Goal: Task Accomplishment & Management: Manage account settings

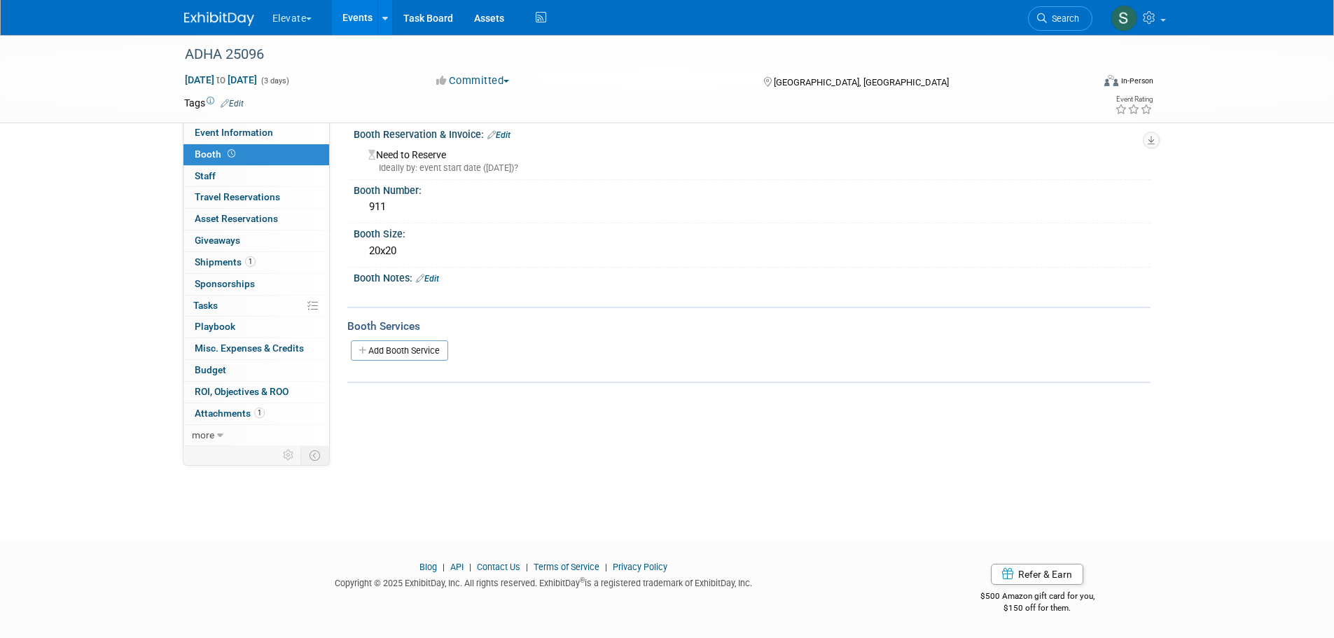
click at [306, 12] on button "Elevate" at bounding box center [300, 15] width 59 height 31
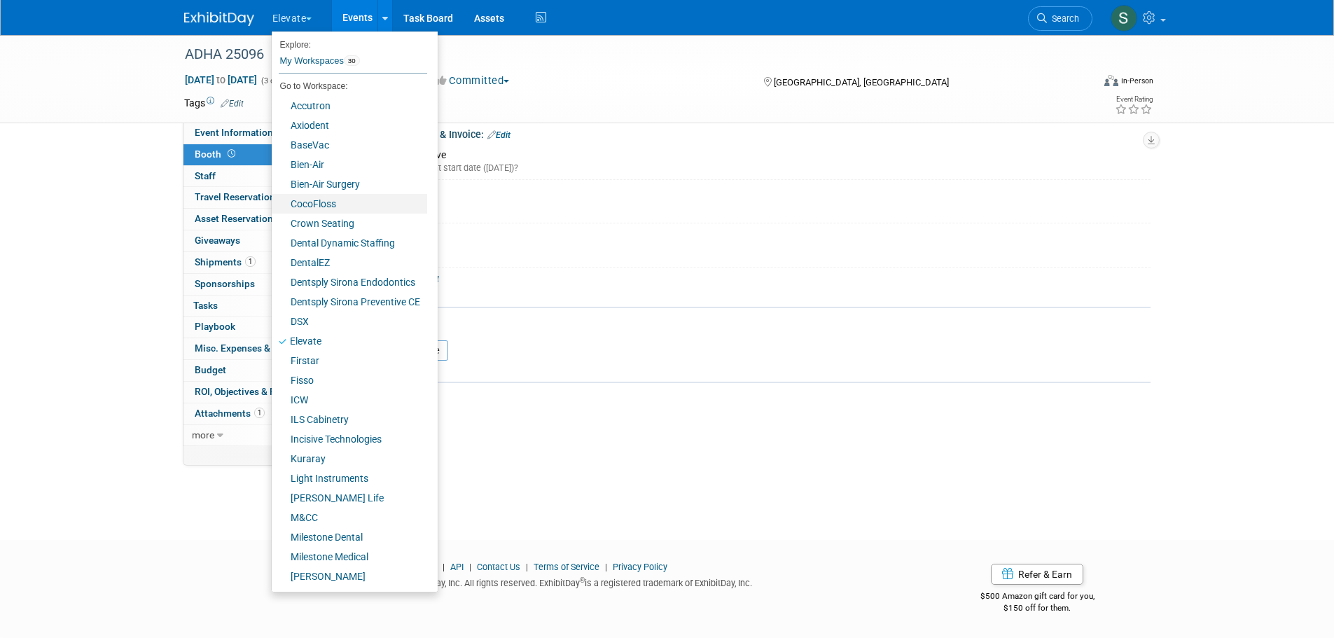
click at [324, 201] on link "CocoFloss" at bounding box center [349, 204] width 155 height 20
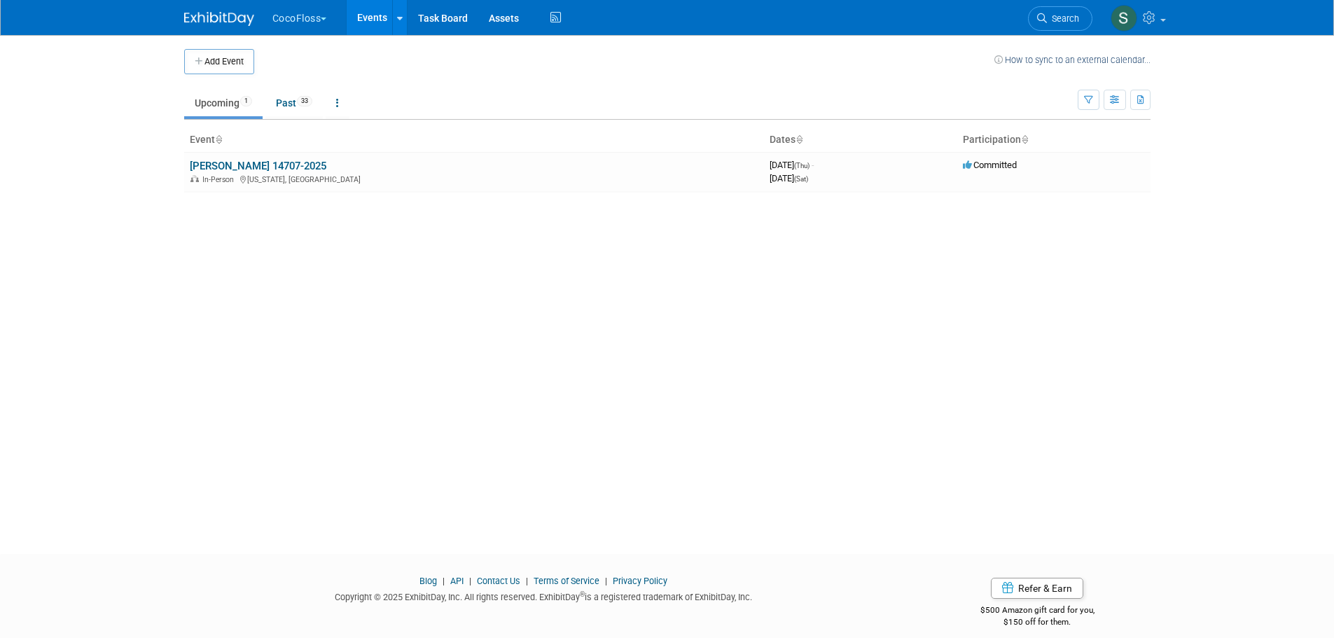
click at [209, 54] on button "Add Event" at bounding box center [219, 61] width 70 height 25
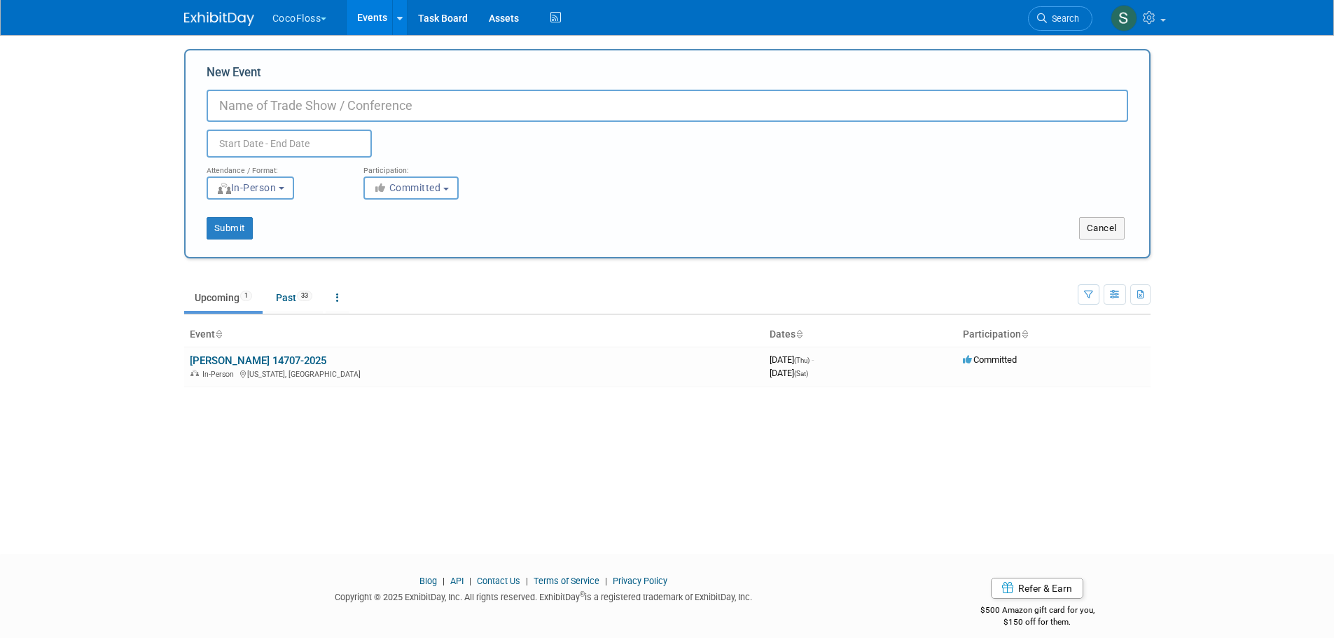
click at [248, 105] on input "New Event" at bounding box center [668, 106] width 922 height 32
paste input "08344-2026-Cocolab Rocky Mountain Dental Convention"
drag, startPoint x: 338, startPoint y: 104, endPoint x: 286, endPoint y: 99, distance: 52.7
click at [286, 99] on input "08344-2026-Cocolab Rocky Mountain Dental Convention" at bounding box center [668, 106] width 922 height 32
drag, startPoint x: 288, startPoint y: 106, endPoint x: 242, endPoint y: 124, distance: 49.7
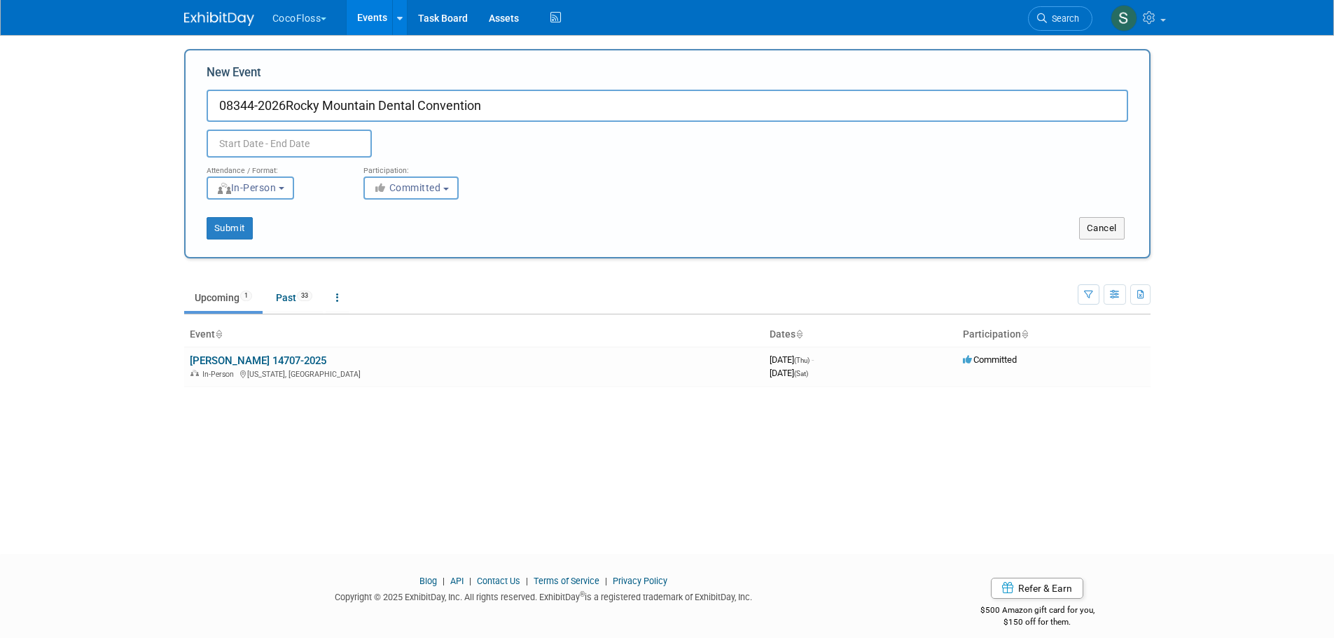
click at [190, 106] on div "New Event 08344-2026Rocky Mountain Dental Convention Duplicate Event Warning At…" at bounding box center [667, 153] width 966 height 209
click at [483, 102] on input "Rocky Mountain Dental Convention" at bounding box center [668, 106] width 922 height 32
paste input "08344-2026"
drag, startPoint x: 414, startPoint y: 104, endPoint x: 441, endPoint y: 107, distance: 27.5
click at [414, 104] on input "Rocky Mountain Dental Convention08344-2026" at bounding box center [668, 106] width 922 height 32
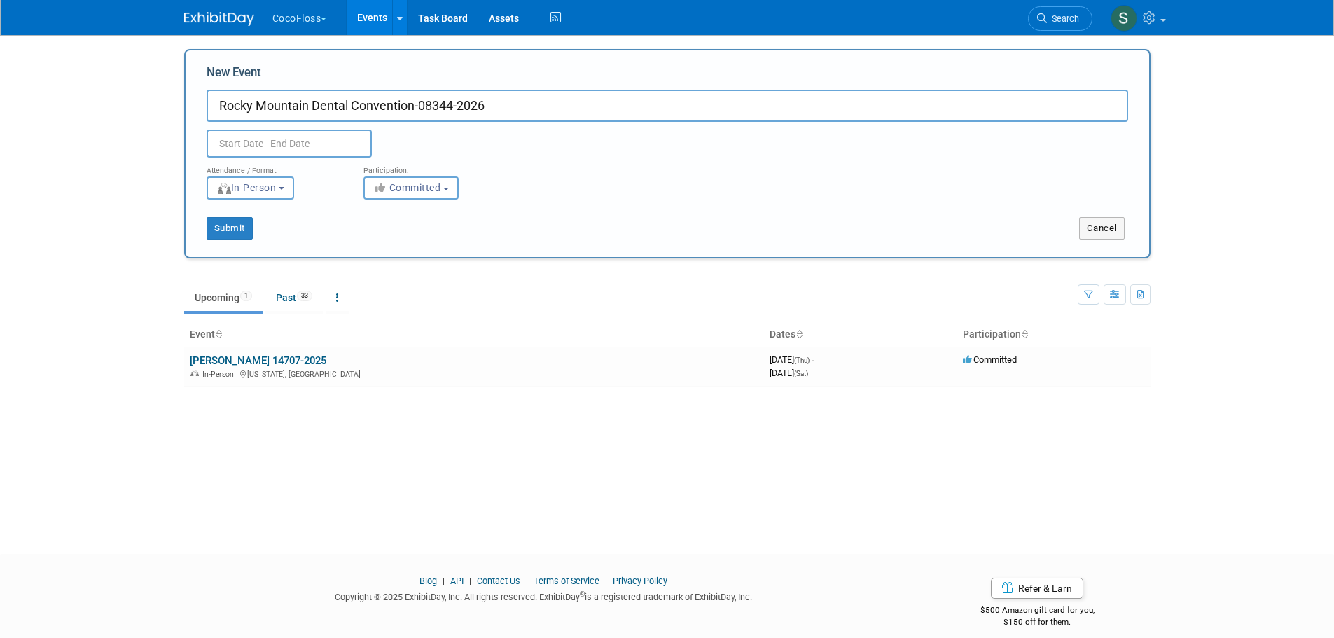
type input "Rocky Mountain Dental Convention-08344-2026"
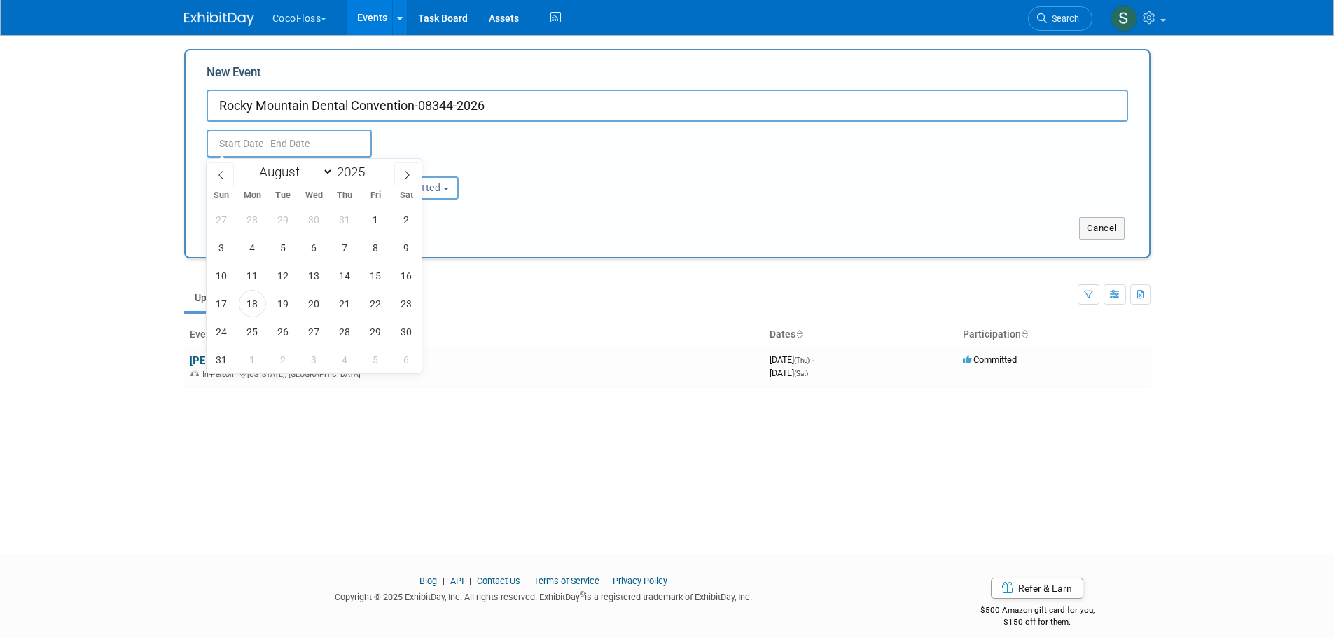
click at [288, 138] on input "text" at bounding box center [289, 144] width 165 height 28
click at [406, 173] on icon at bounding box center [407, 175] width 10 height 10
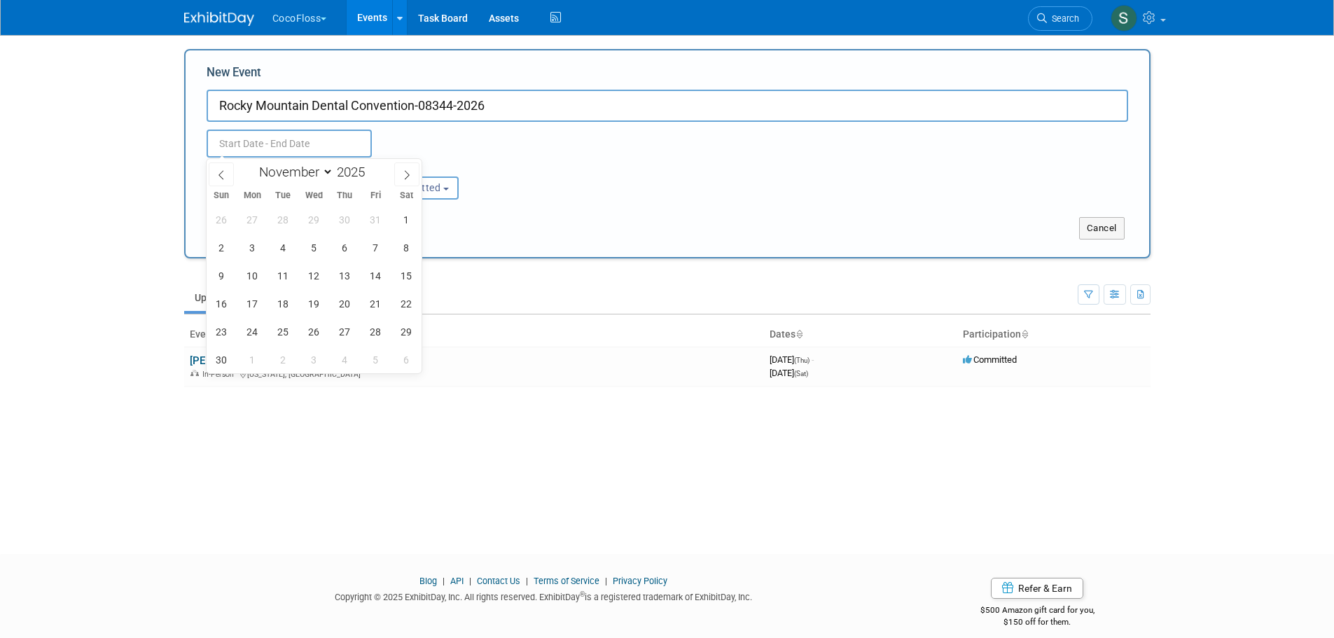
select select "11"
click at [406, 173] on icon at bounding box center [407, 175] width 10 height 10
type input "2026"
select select "0"
click at [347, 303] on span "22" at bounding box center [344, 303] width 27 height 27
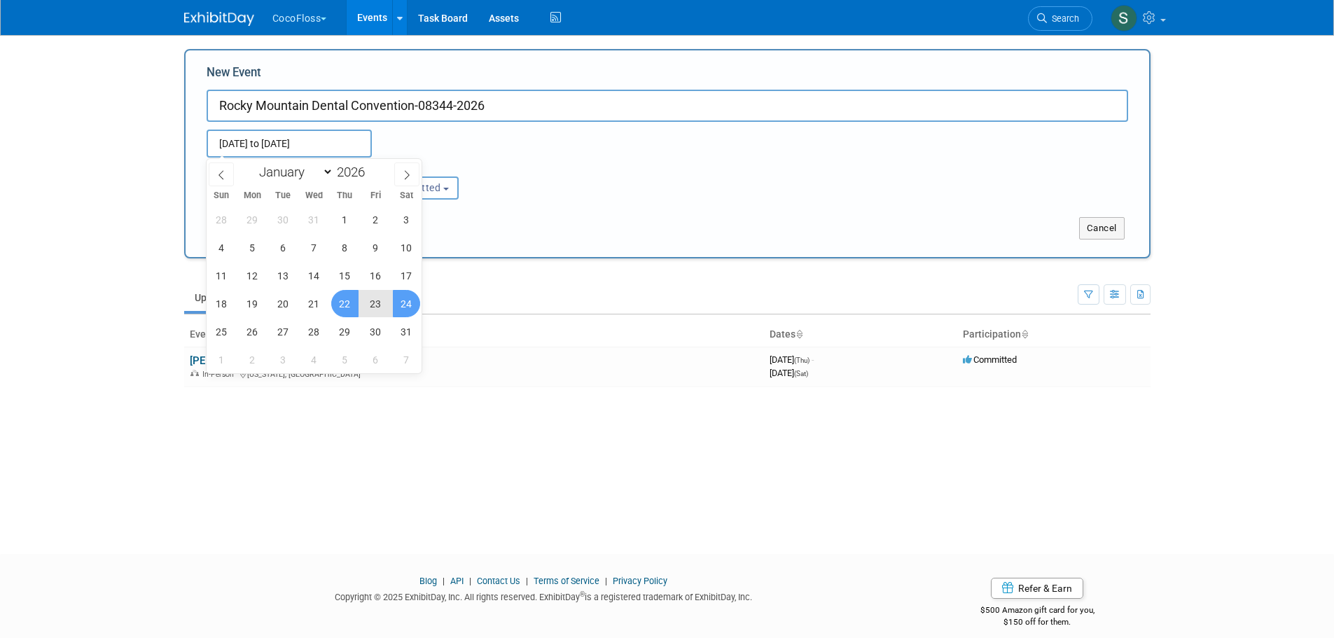
click at [403, 300] on span "24" at bounding box center [406, 303] width 27 height 27
type input "Jan 22, 2026 to Jan 24, 2026"
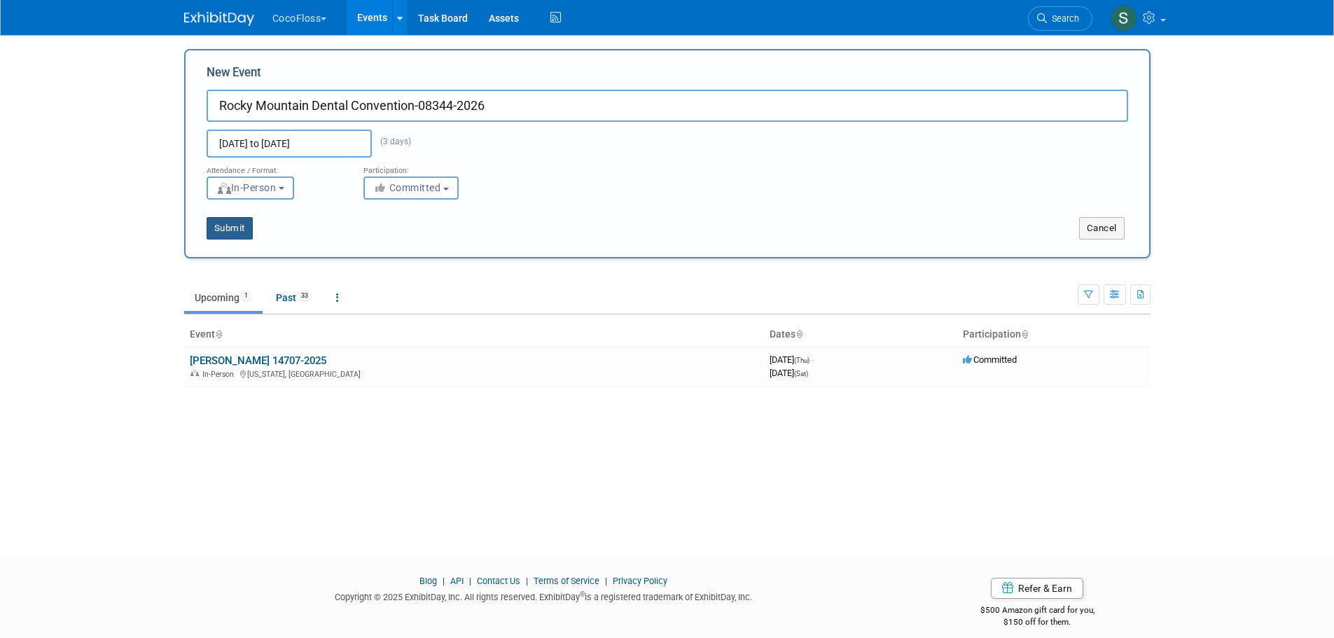
click at [222, 230] on button "Submit" at bounding box center [230, 228] width 46 height 22
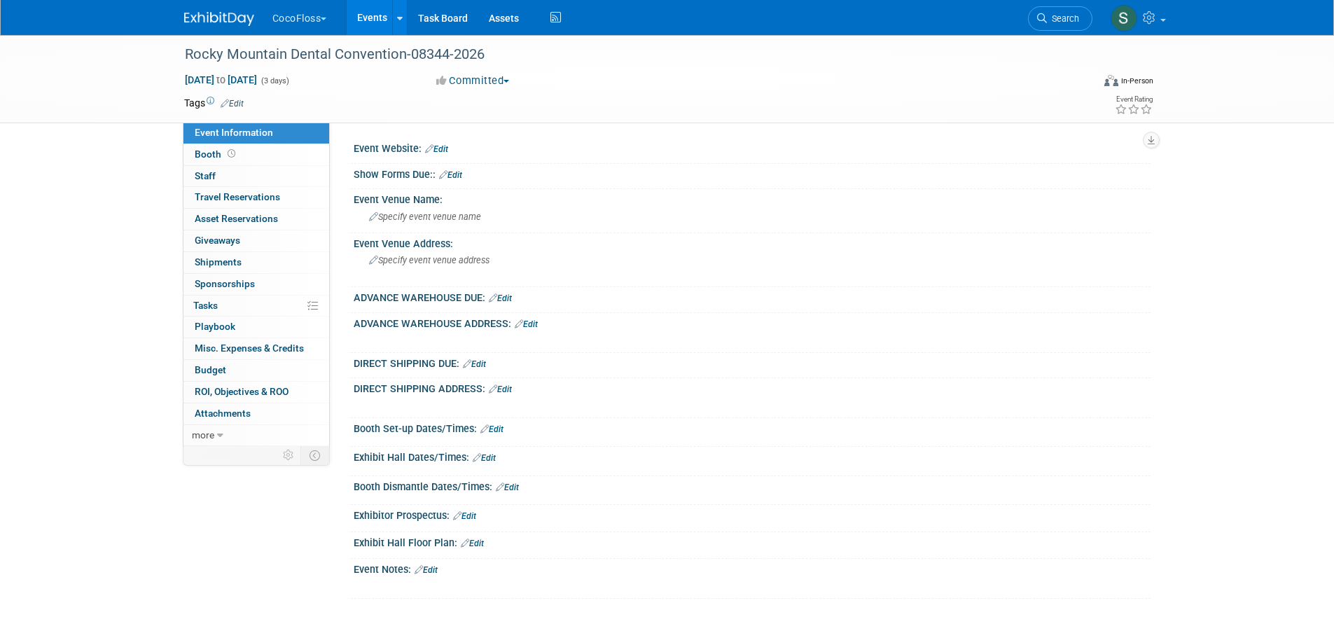
click at [373, 21] on link "Events" at bounding box center [372, 17] width 51 height 35
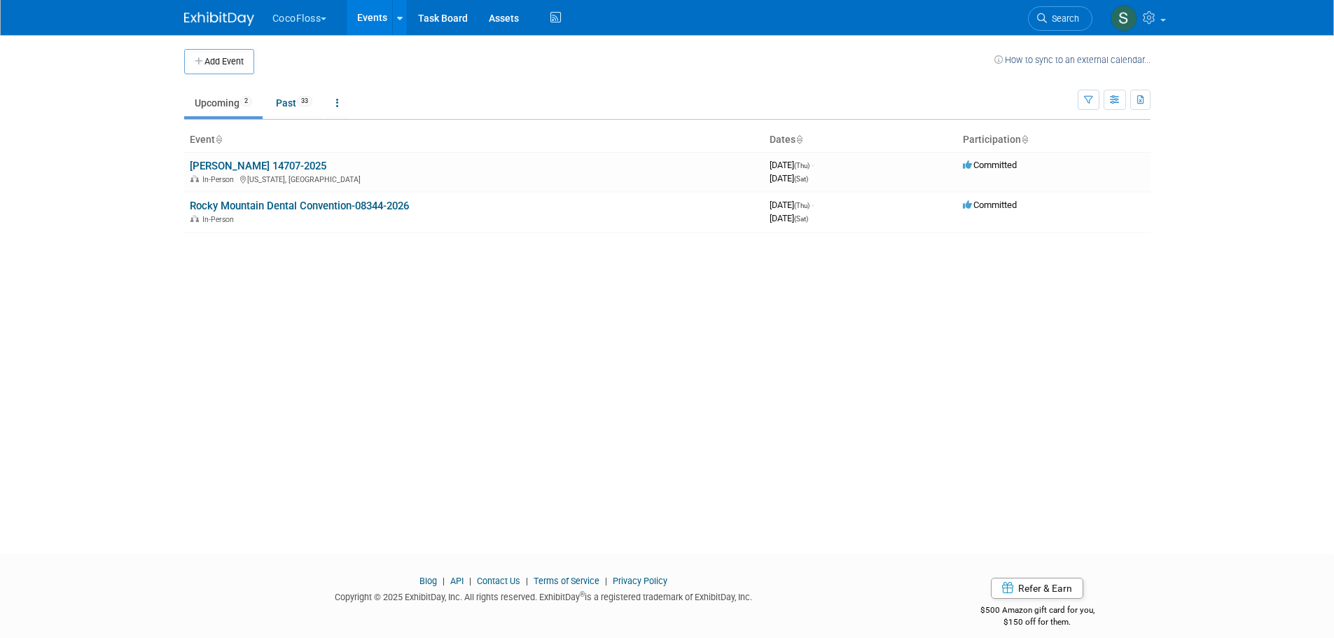
click at [343, 205] on link "Rocky Mountain Dental Convention-08344-2026" at bounding box center [299, 206] width 219 height 13
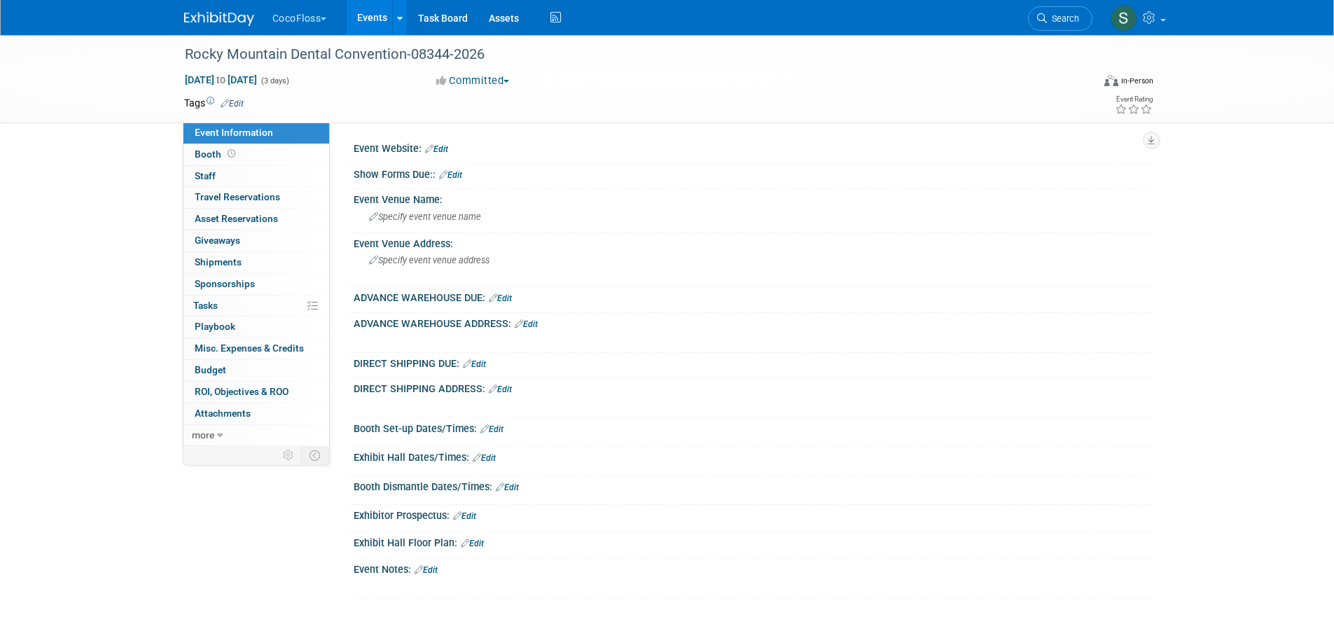
click at [207, 151] on span "Booth" at bounding box center [216, 153] width 43 height 11
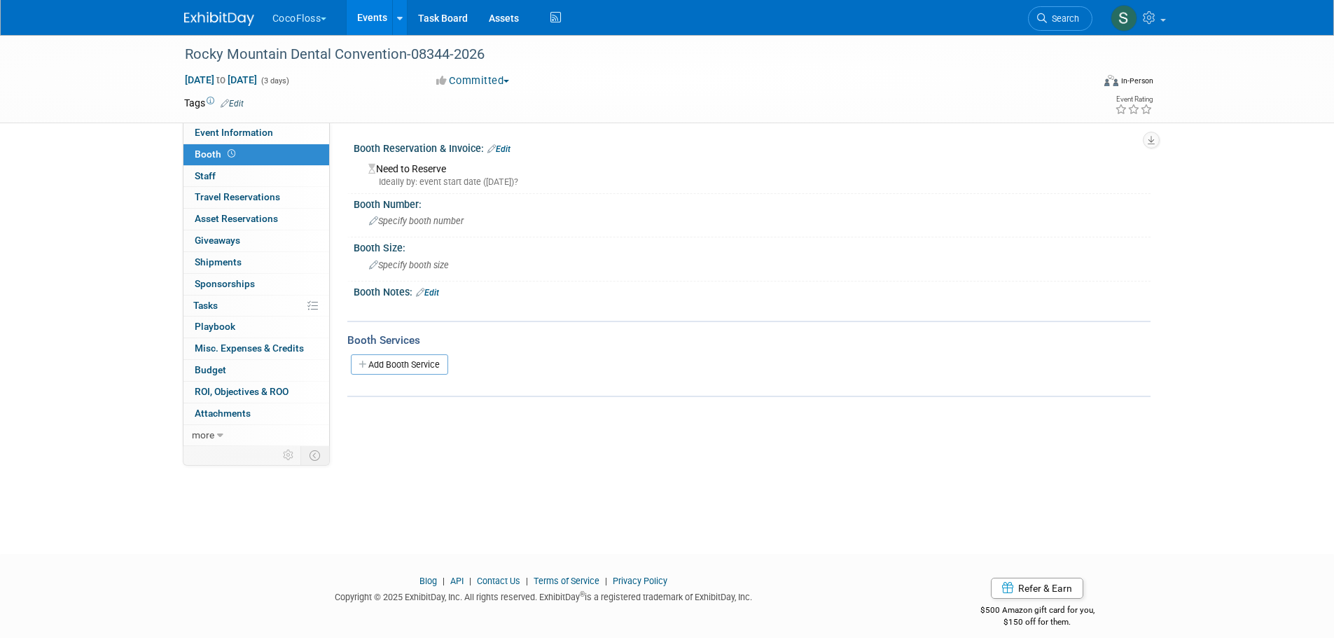
click at [202, 167] on link "0 Staff 0" at bounding box center [256, 176] width 146 height 21
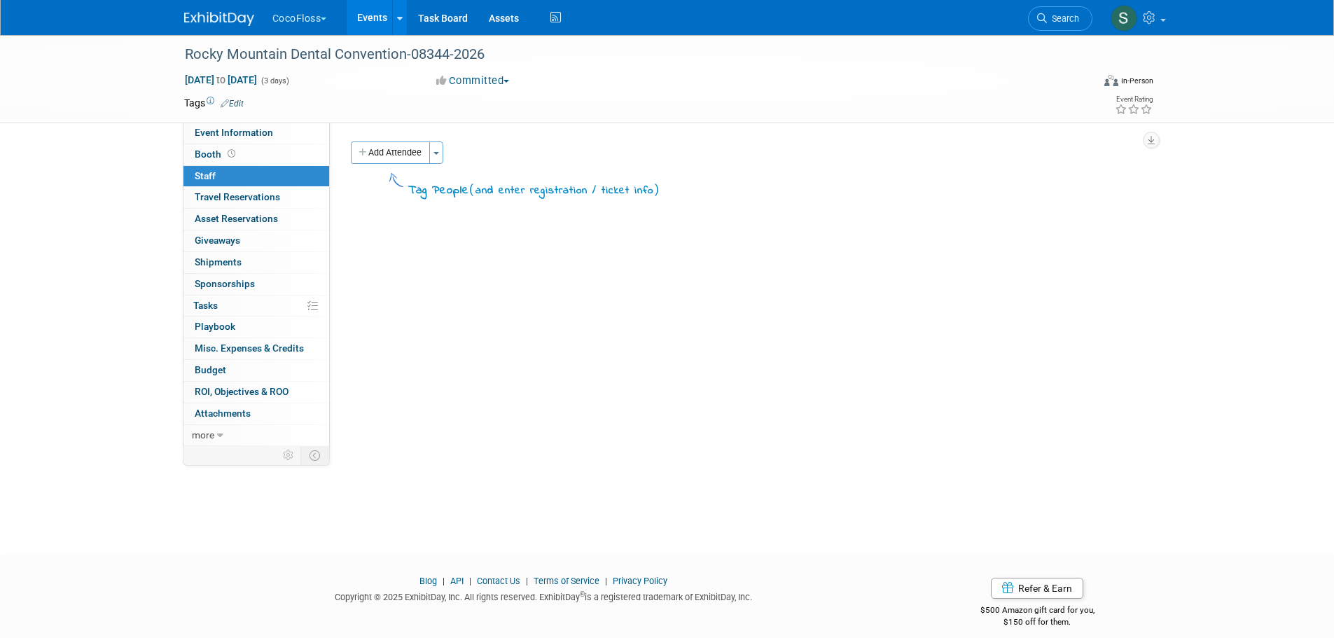
click at [210, 188] on link "0 Travel Reservations 0" at bounding box center [256, 197] width 146 height 21
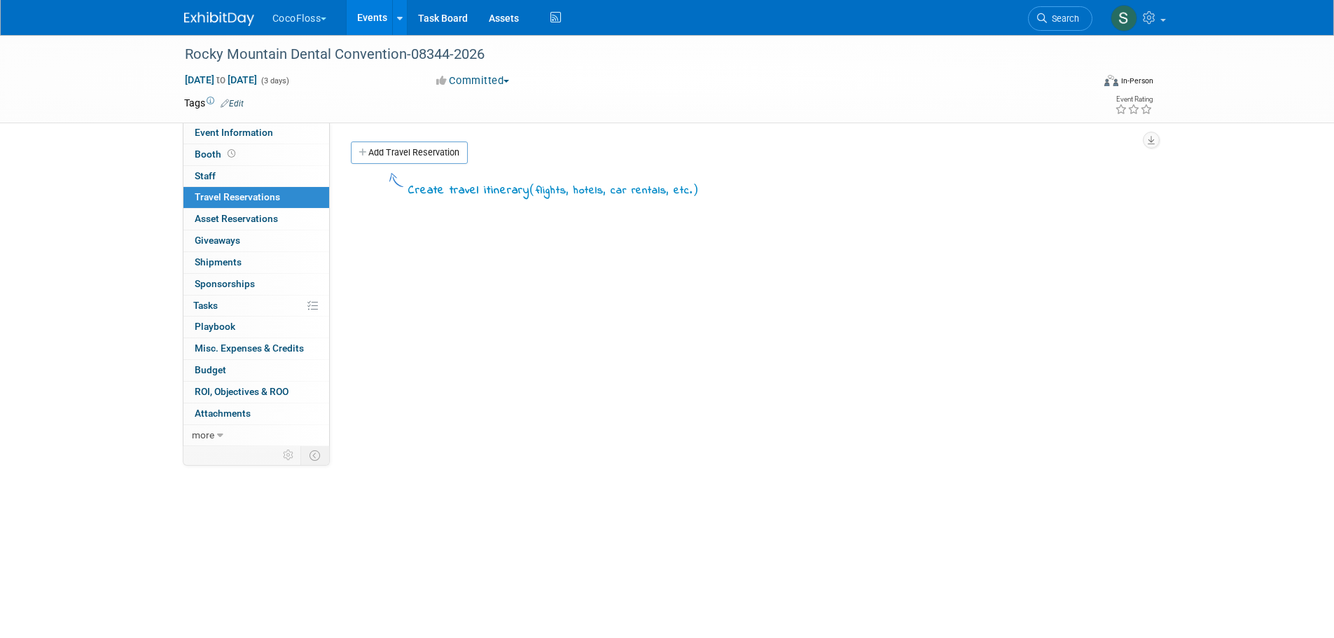
click at [237, 216] on span "Asset Reservations 0" at bounding box center [236, 218] width 83 height 11
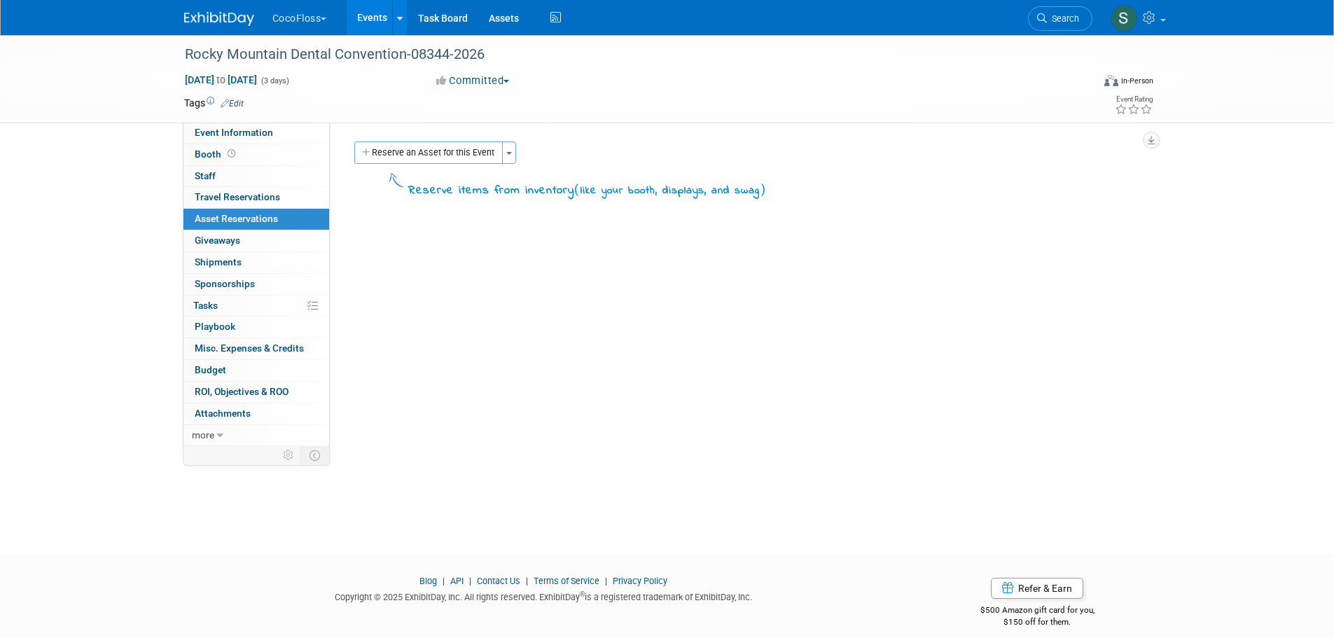
click at [403, 159] on button "Reserve an Asset for this Event" at bounding box center [428, 152] width 148 height 22
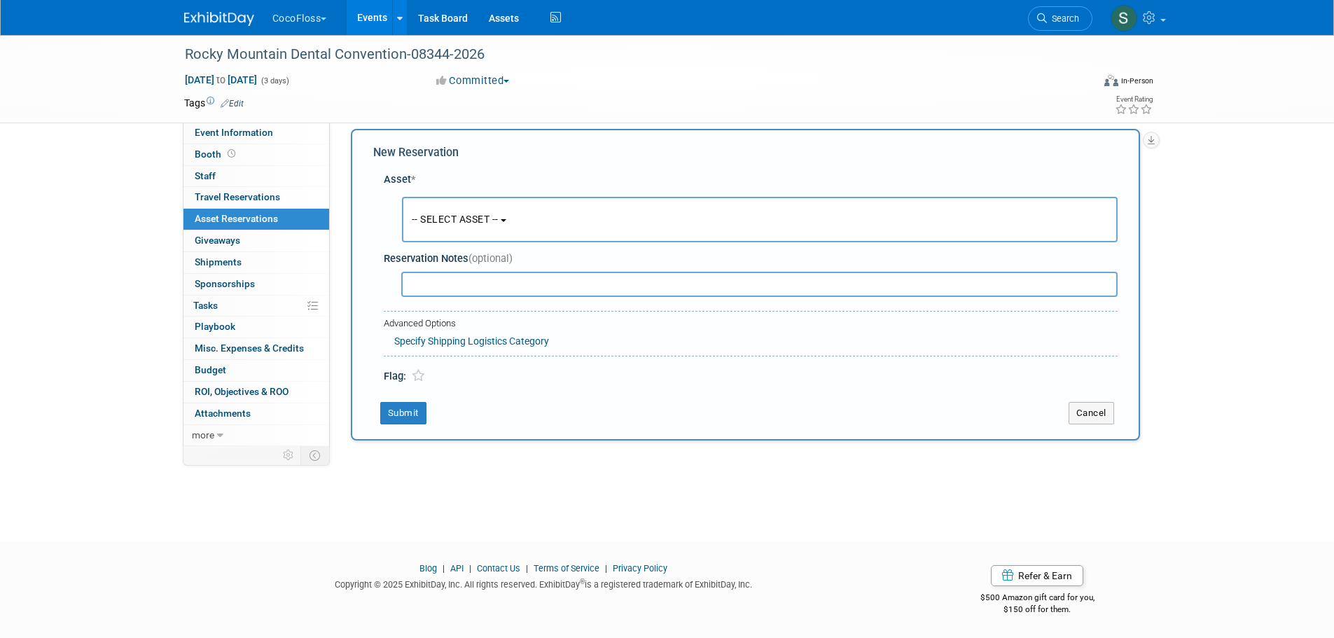
scroll to position [13, 0]
click at [462, 213] on span "-- SELECT ASSET --" at bounding box center [455, 218] width 87 height 11
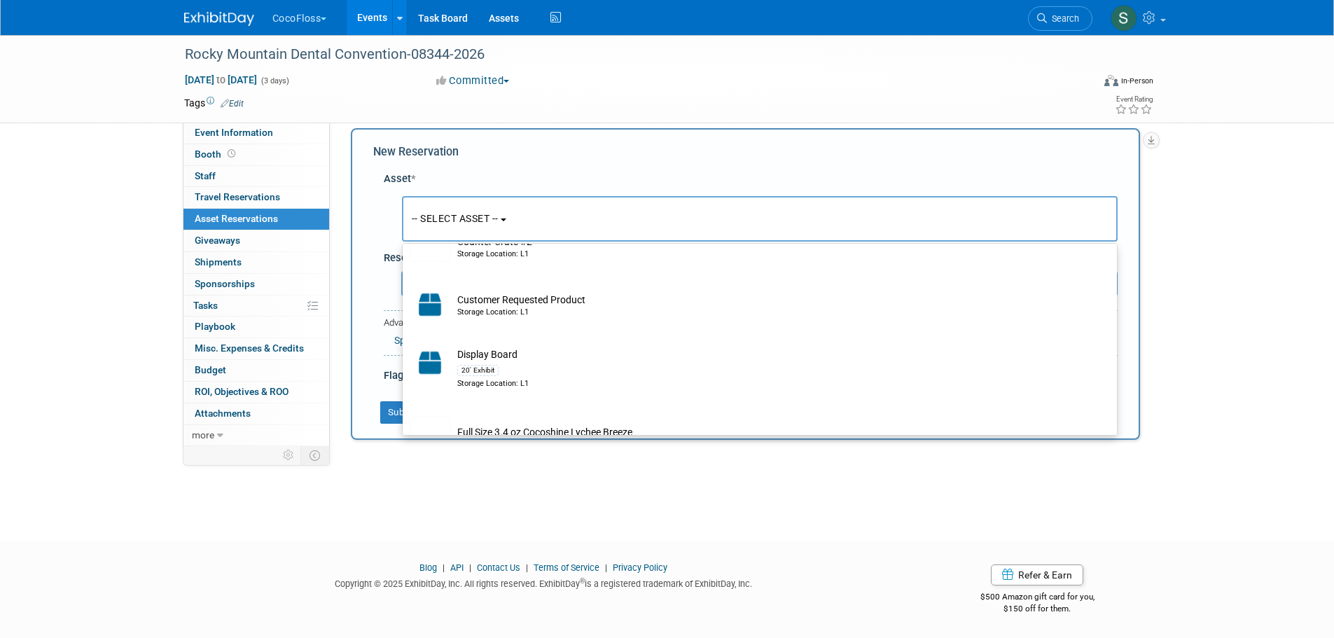
scroll to position [1378, 0]
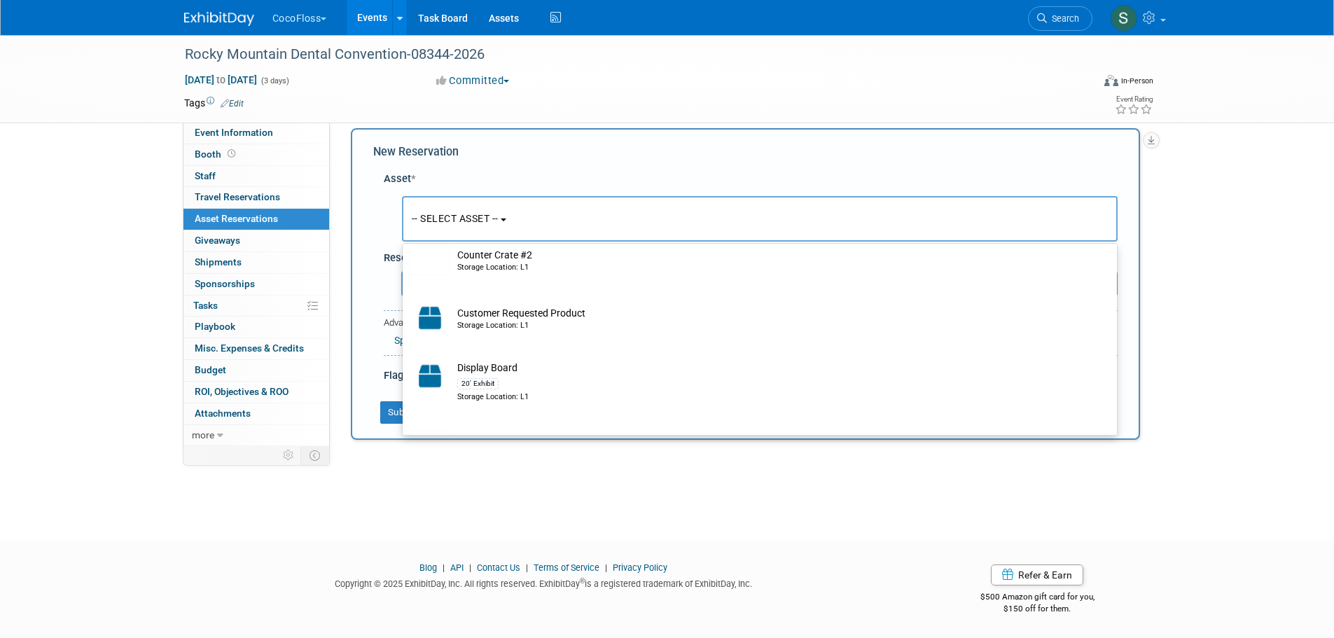
click at [1077, 156] on div "New Reservation" at bounding box center [745, 152] width 744 height 16
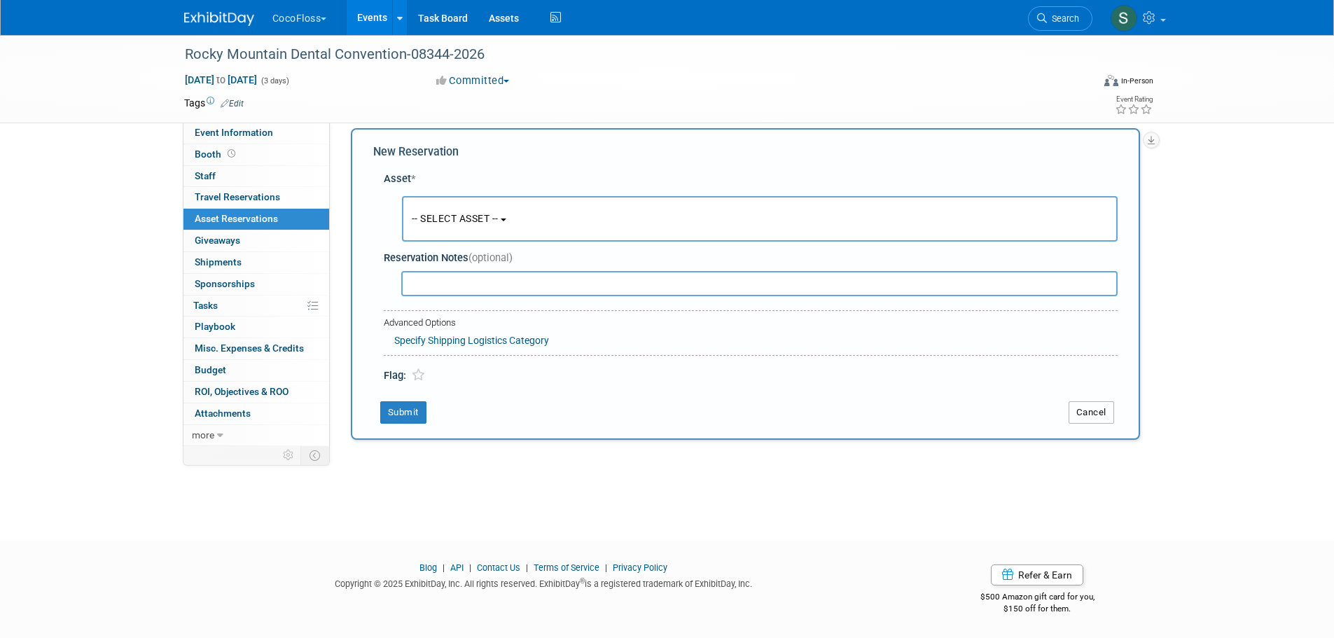
click at [1078, 408] on button "Cancel" at bounding box center [1092, 412] width 46 height 22
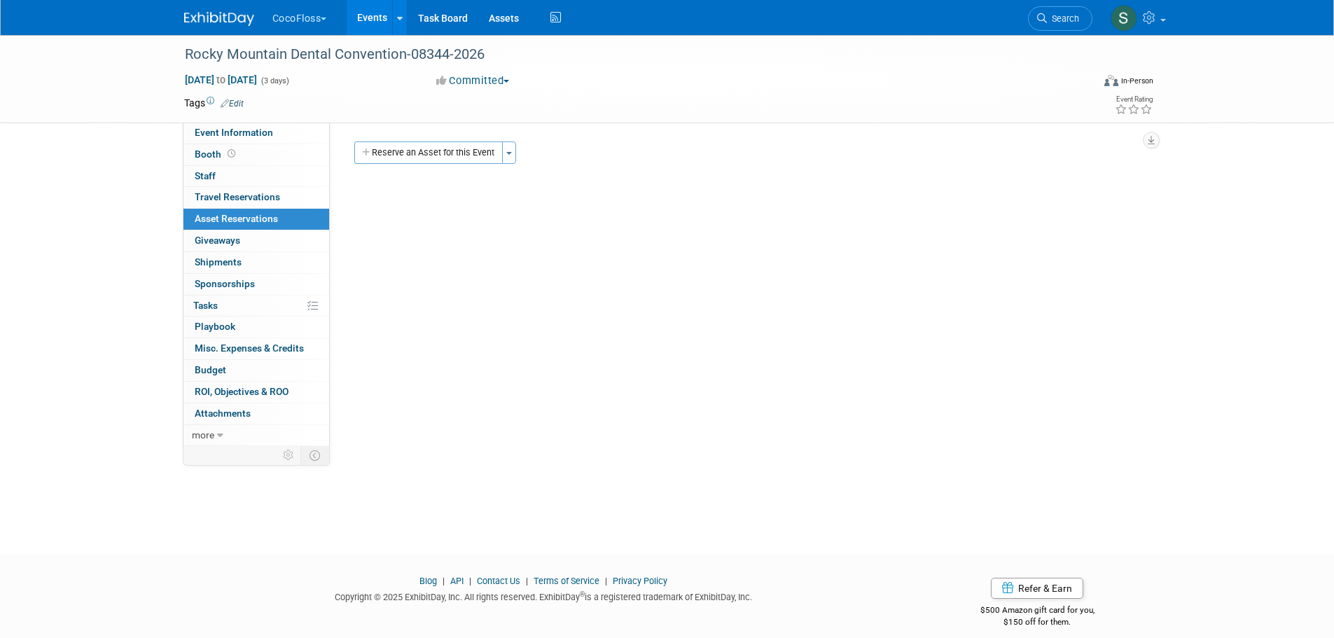
click at [251, 324] on link "0 Playbook 0" at bounding box center [256, 327] width 146 height 21
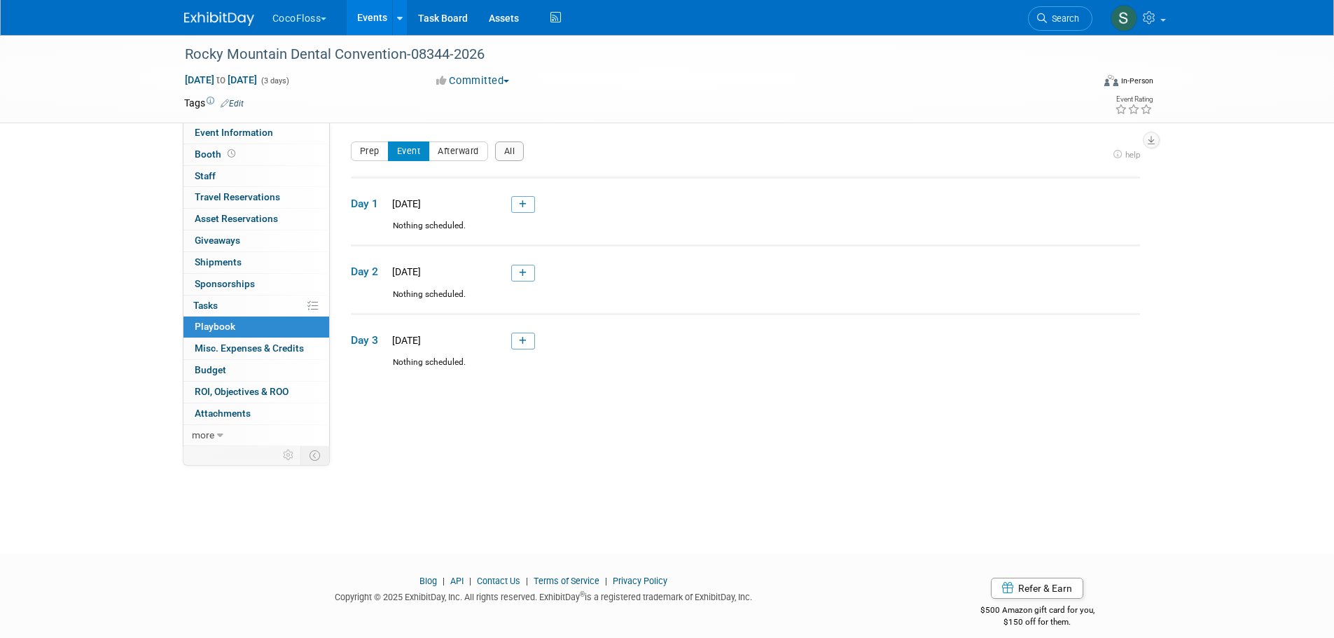
click at [238, 427] on link "more" at bounding box center [256, 435] width 146 height 21
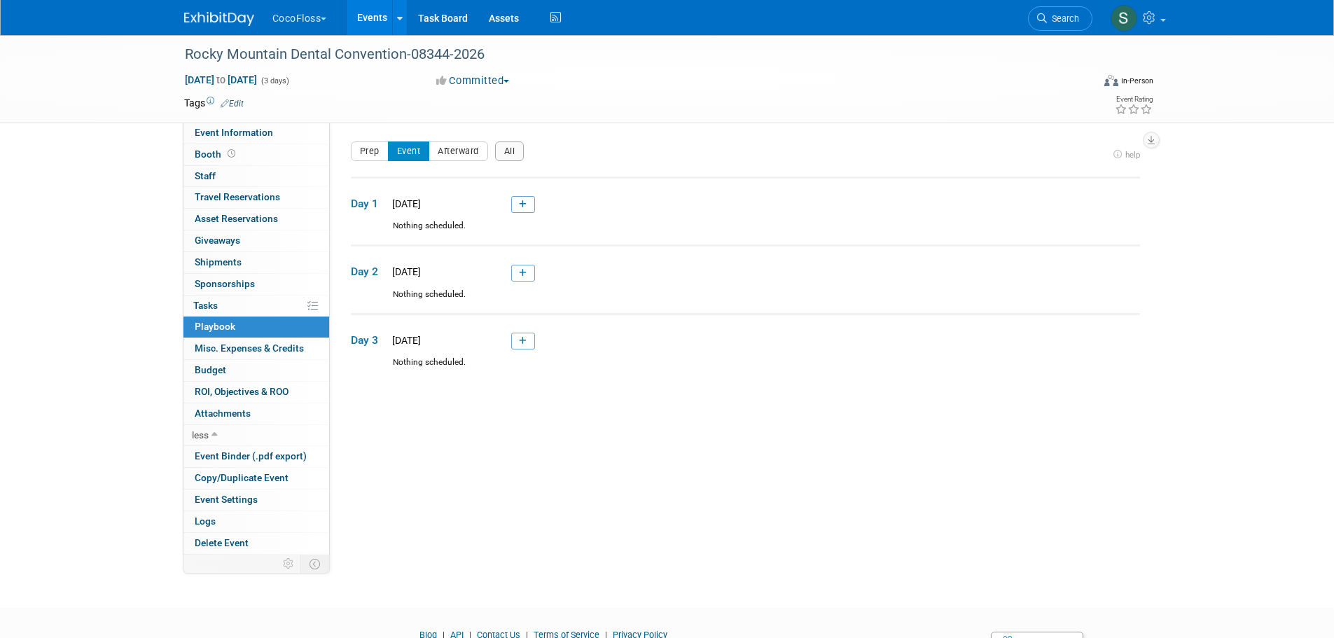
click at [246, 480] on span "Copy/Duplicate Event" at bounding box center [242, 477] width 94 height 11
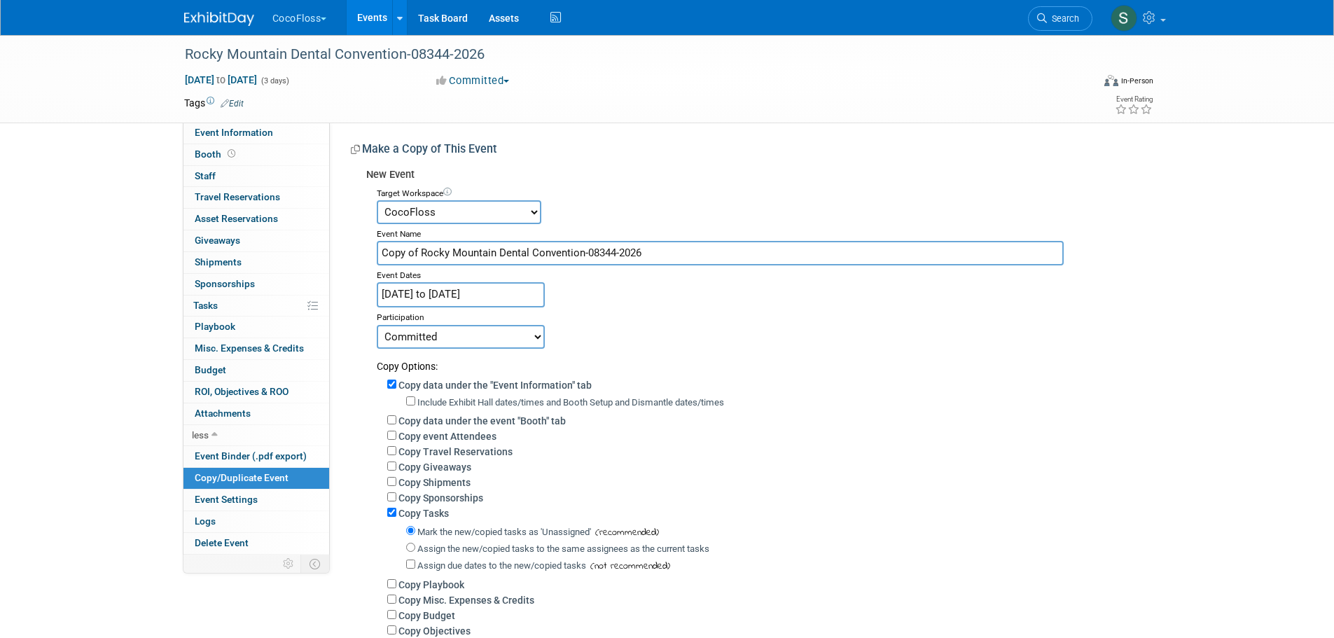
click at [506, 209] on select "Accutron Axiodent BaseVac Bien-Air Bien-Air Surgery CocoFloss Crown Seating Den…" at bounding box center [459, 212] width 165 height 24
select select "10049968"
click at [377, 200] on select "Accutron Axiodent BaseVac Bien-Air Bien-Air Surgery CocoFloss Crown Seating Den…" at bounding box center [459, 212] width 165 height 24
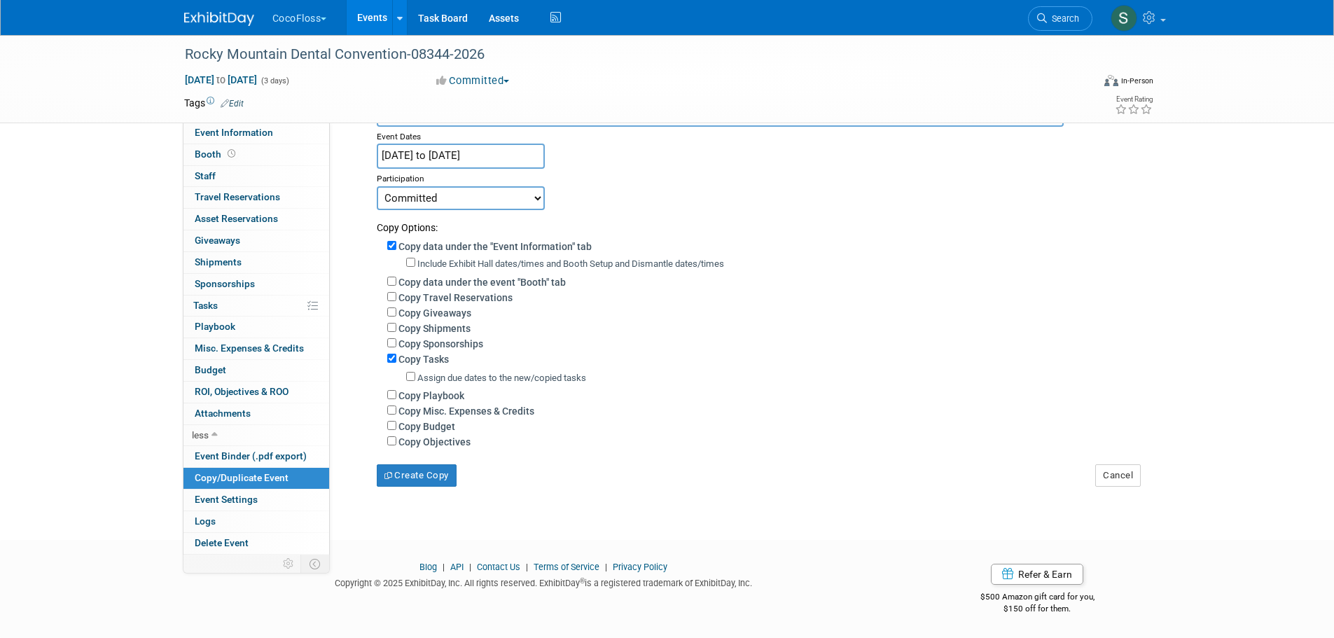
scroll to position [147, 0]
click at [1121, 471] on button "Cancel" at bounding box center [1118, 475] width 46 height 22
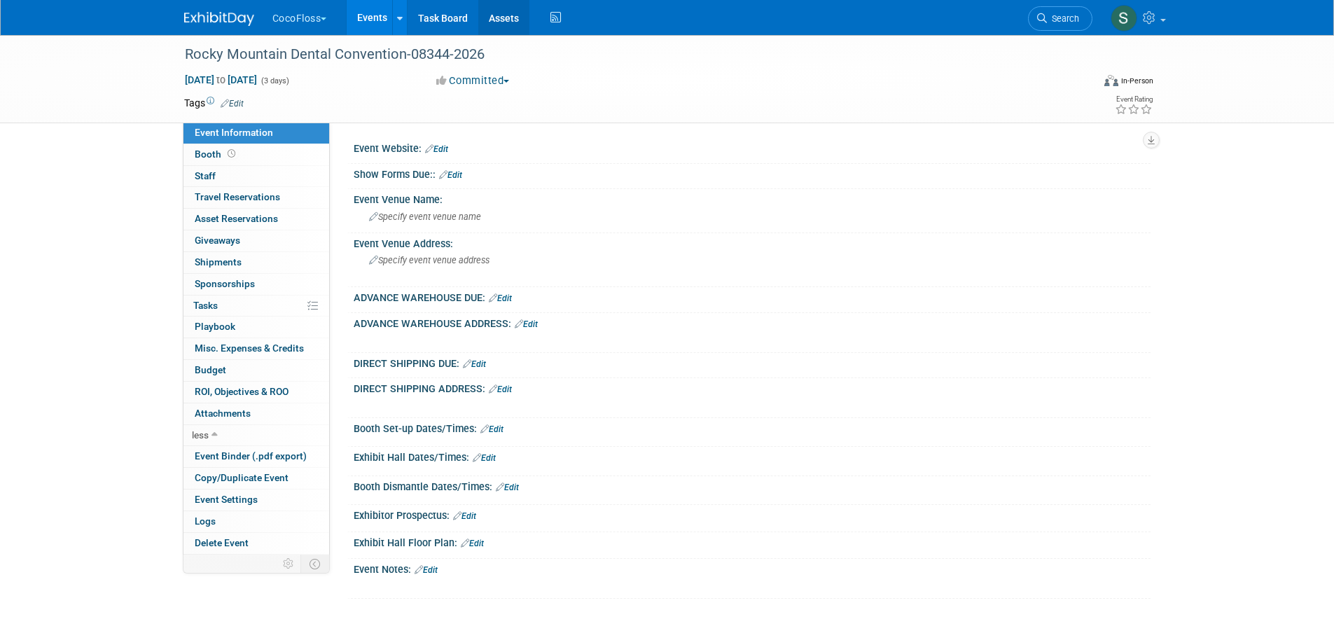
click at [499, 19] on link "Assets" at bounding box center [503, 17] width 51 height 35
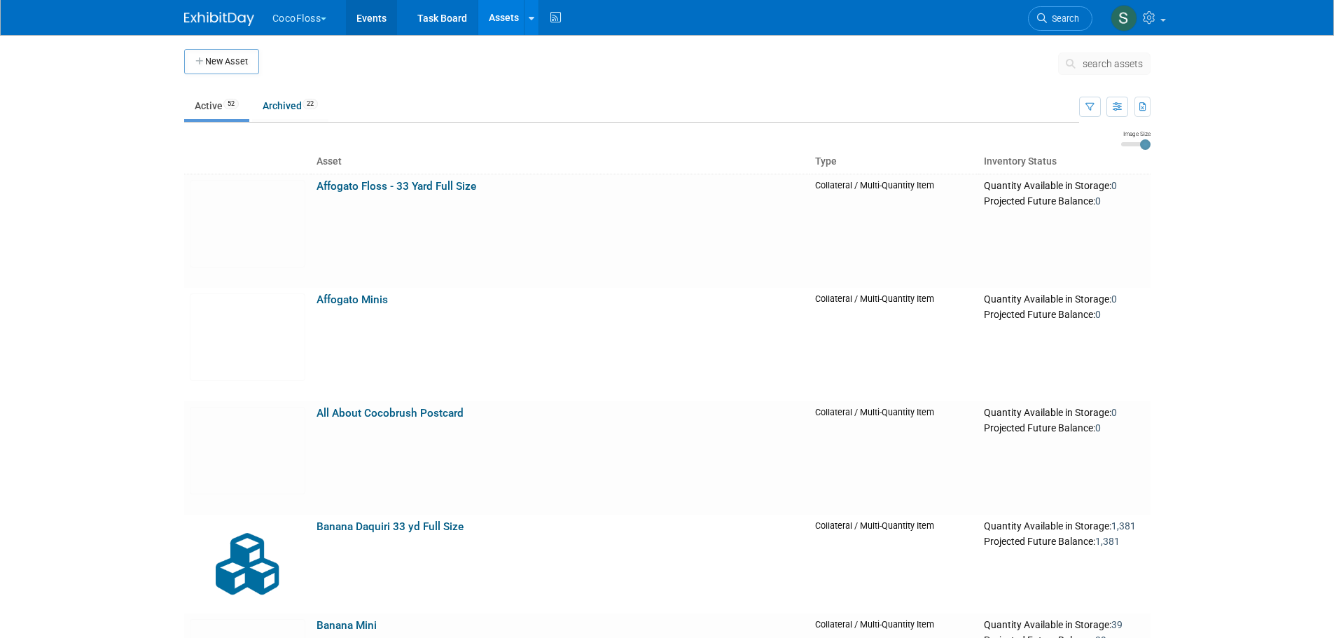
click at [373, 25] on link "Events" at bounding box center [371, 17] width 51 height 35
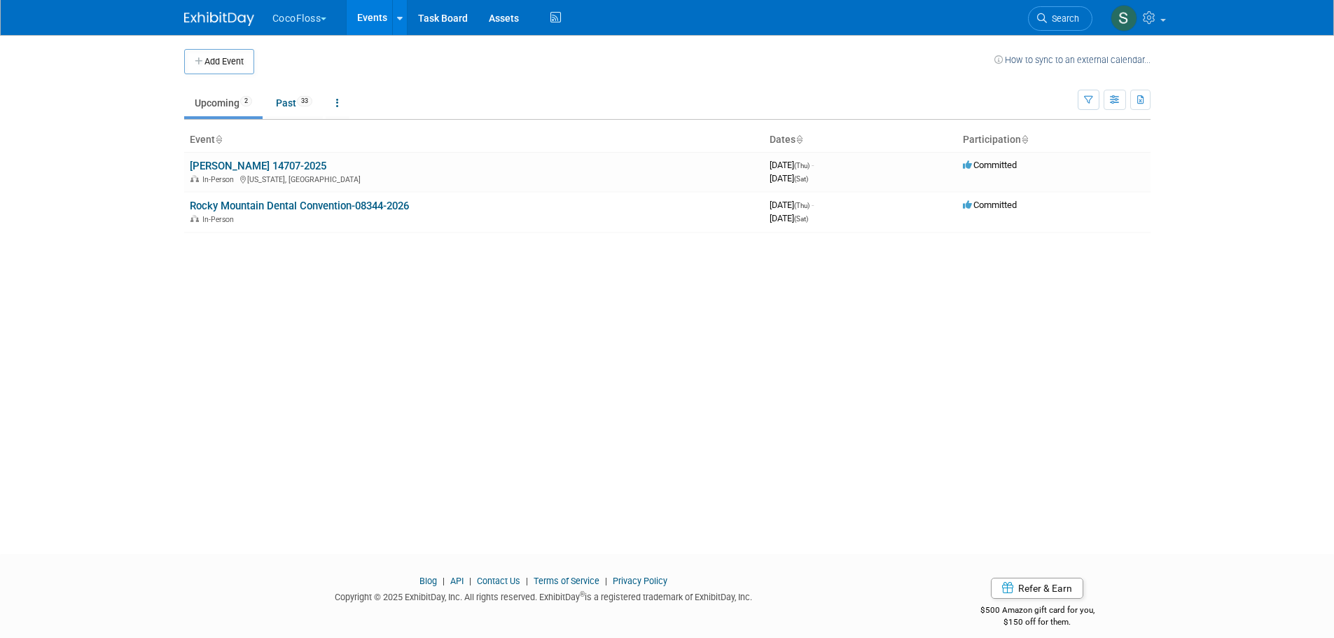
click at [258, 161] on link "[PERSON_NAME] 14707-2025" at bounding box center [258, 166] width 137 height 13
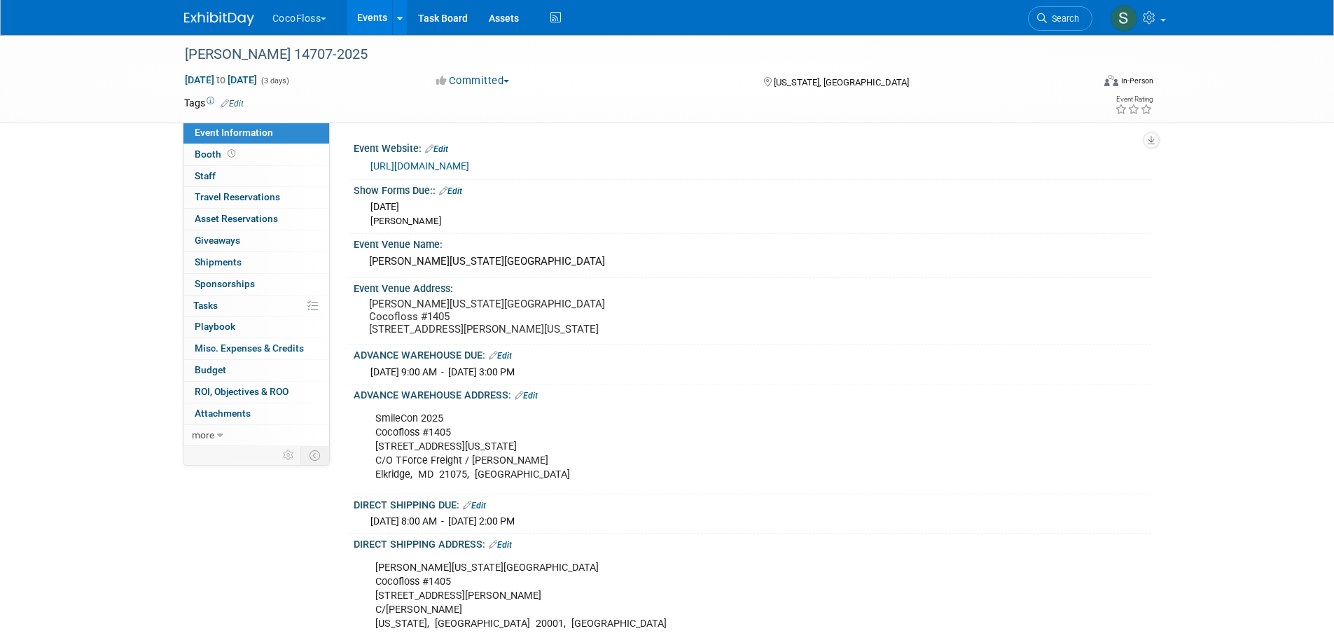
click at [244, 219] on span "Asset Reservations 0" at bounding box center [236, 218] width 83 height 11
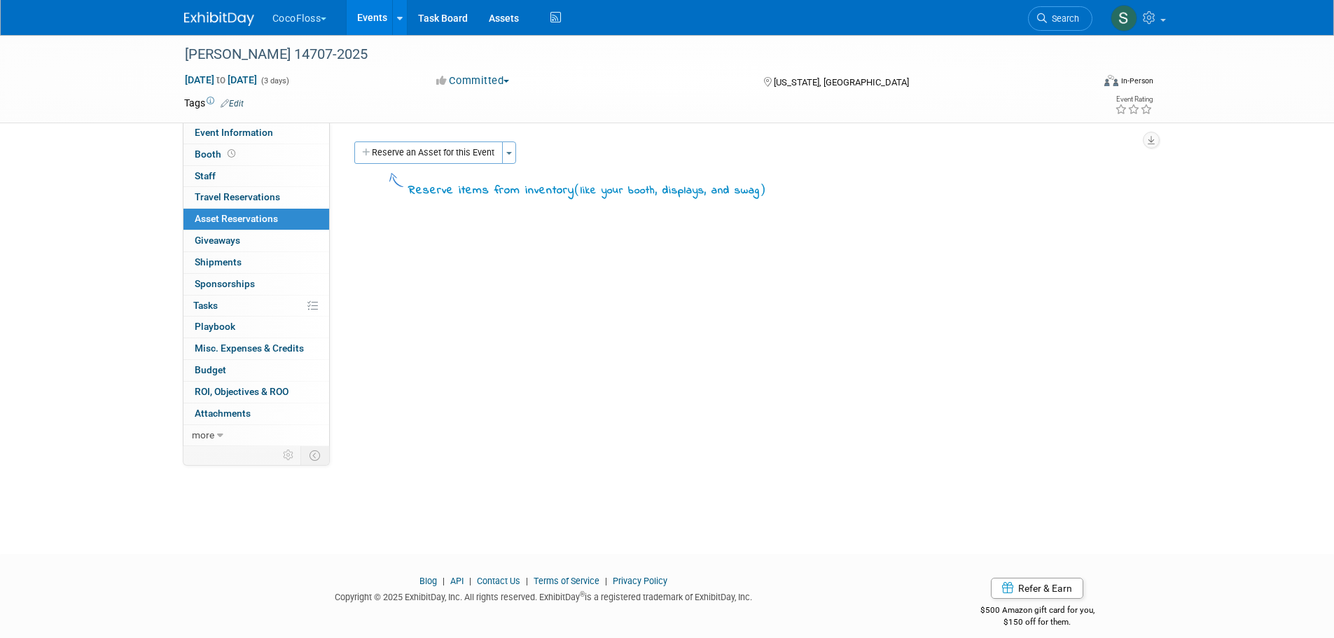
click at [474, 154] on button "Reserve an Asset for this Event" at bounding box center [428, 152] width 148 height 22
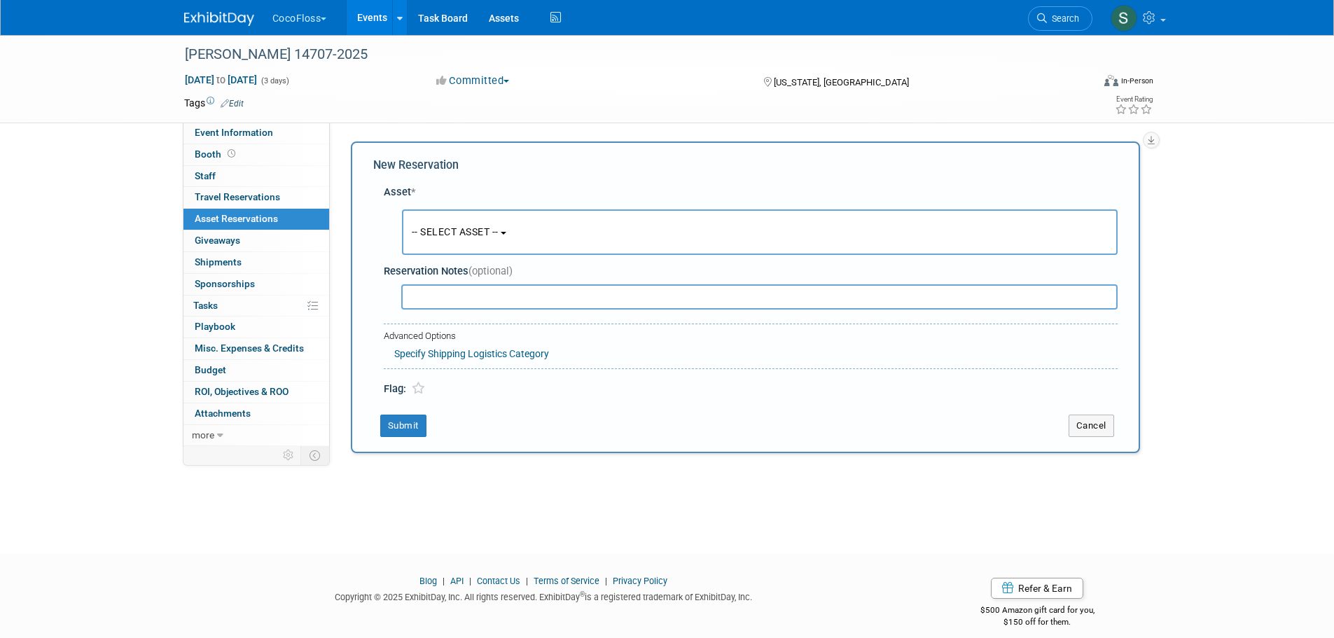
scroll to position [13, 0]
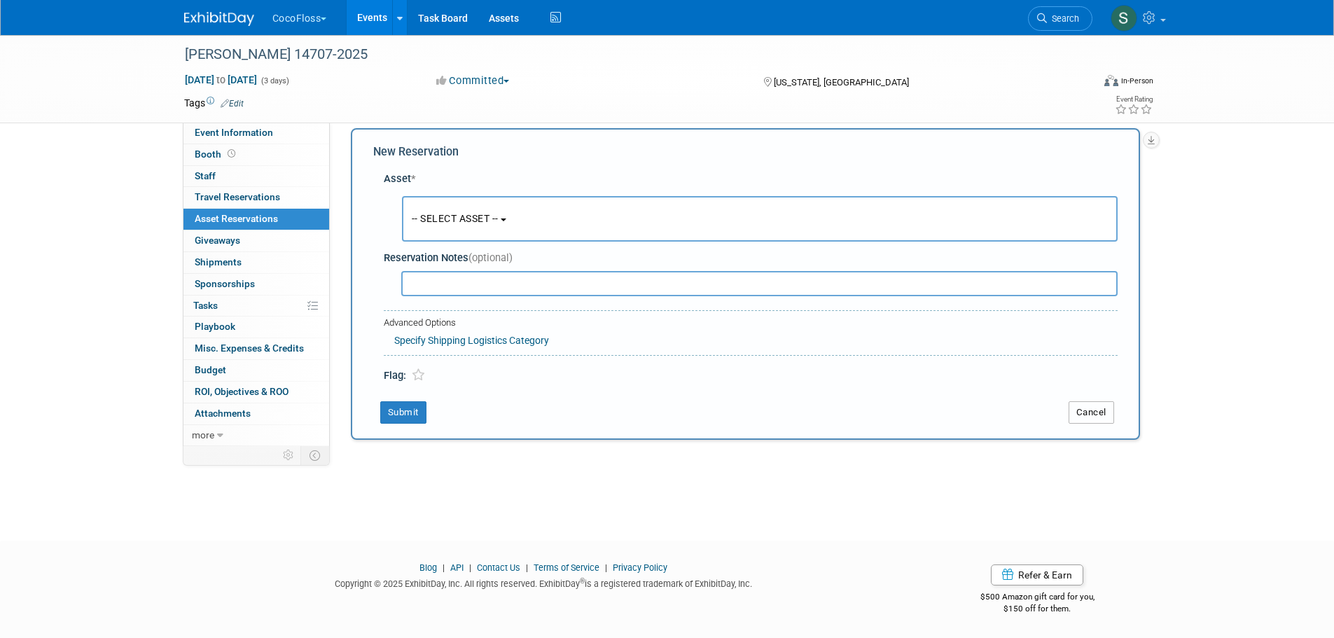
click at [1101, 418] on button "Cancel" at bounding box center [1092, 412] width 46 height 22
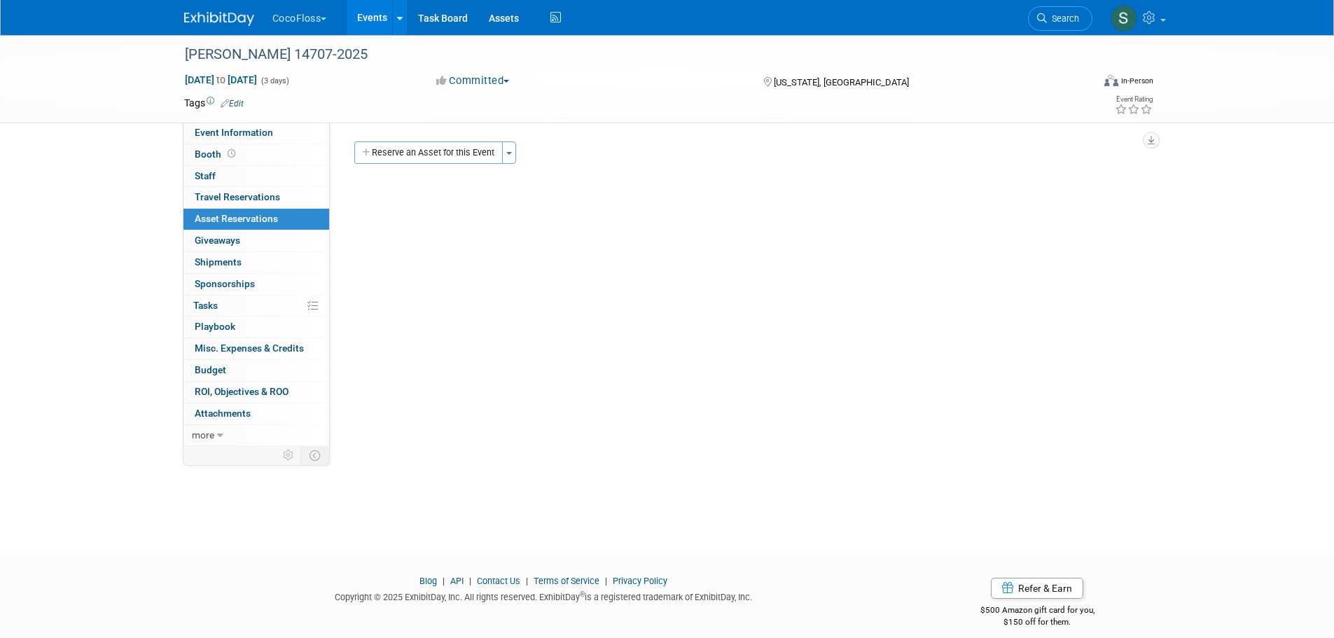
click at [284, 24] on button "CocoFloss" at bounding box center [308, 15] width 74 height 31
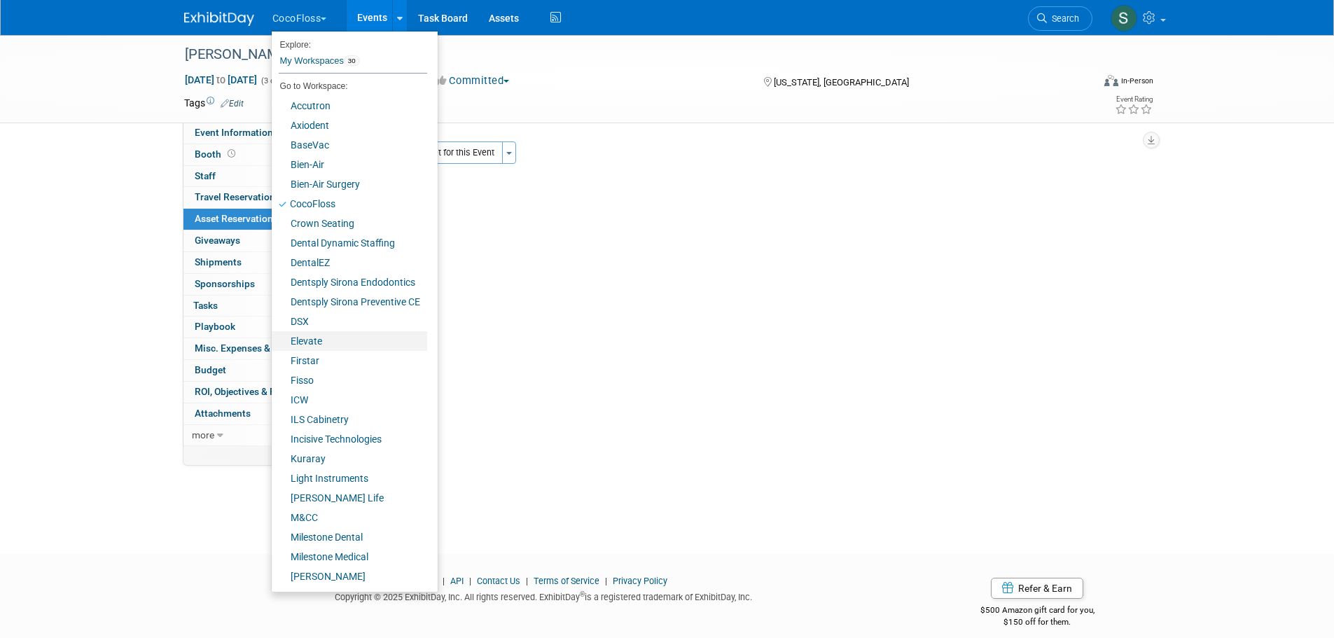
click at [335, 338] on link "Elevate" at bounding box center [349, 341] width 155 height 20
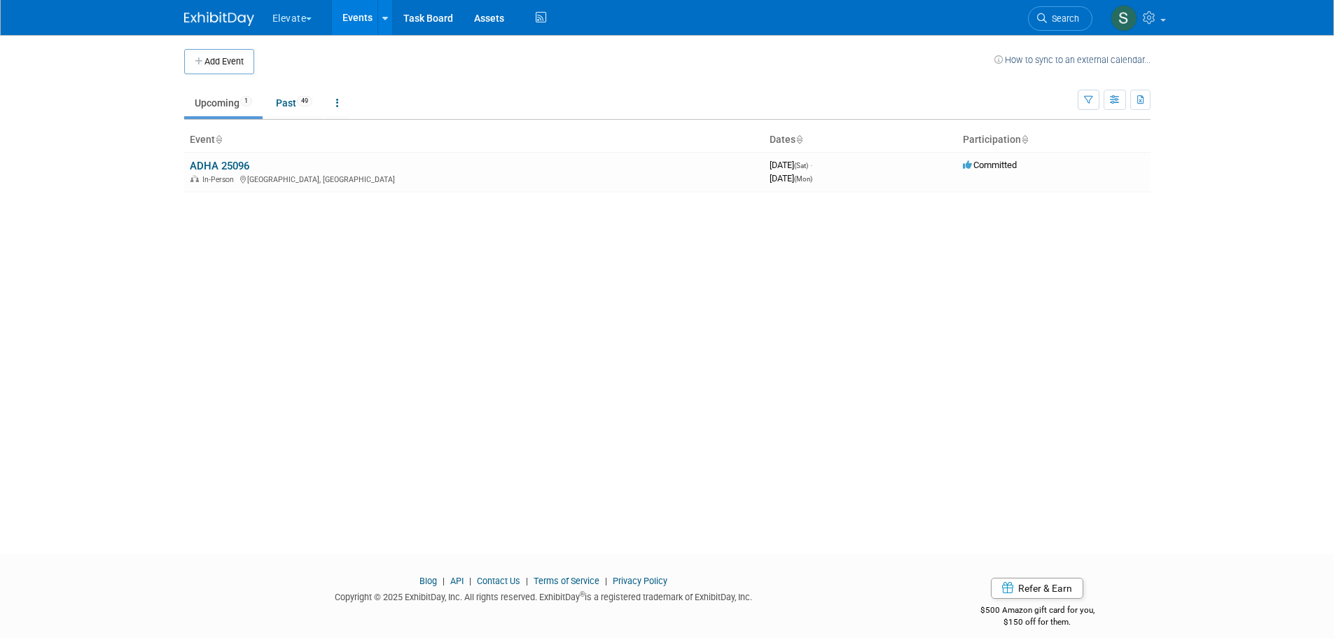
click at [243, 163] on link "ADHA 25096" at bounding box center [220, 166] width 60 height 13
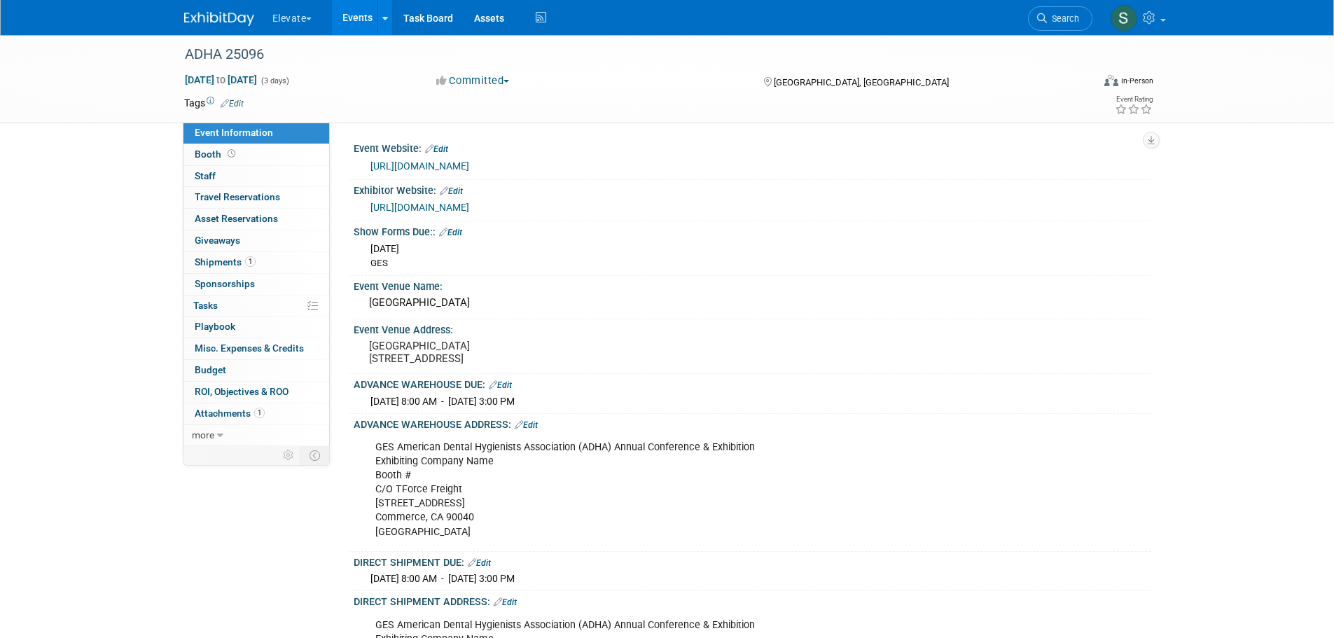
click at [228, 223] on span "Asset Reservations 0" at bounding box center [236, 218] width 83 height 11
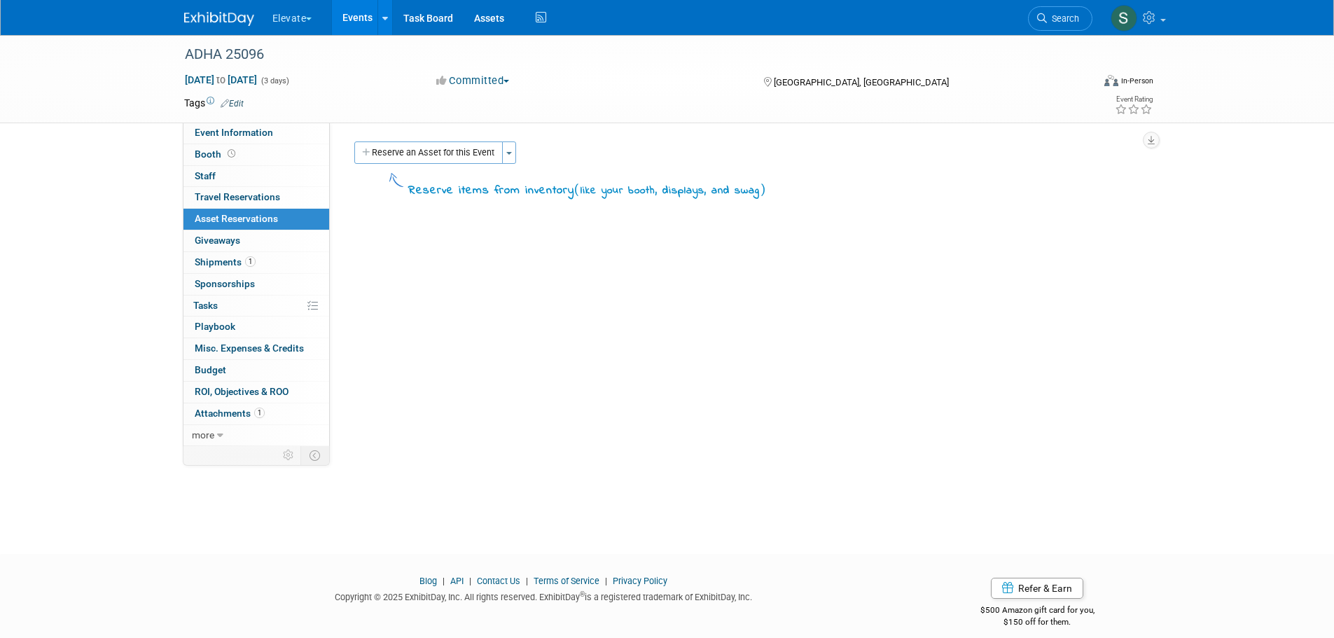
click at [512, 159] on button "Toggle Dropdown" at bounding box center [509, 152] width 14 height 22
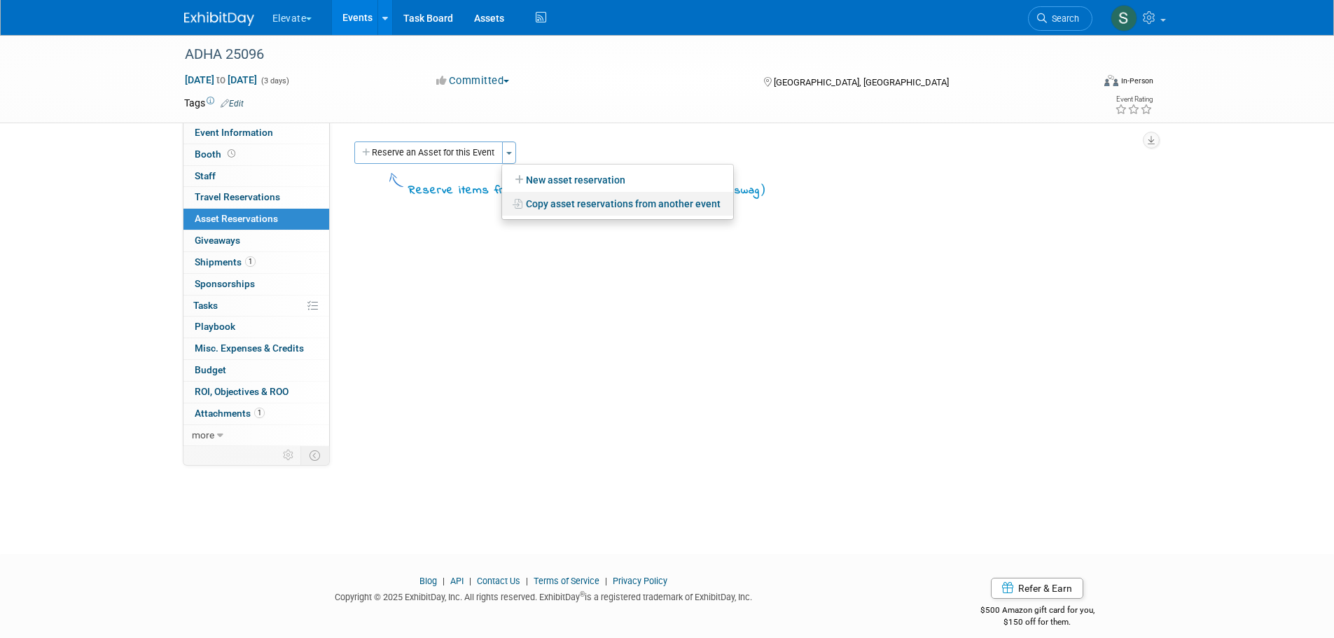
click at [563, 202] on link "Copy asset reservations from another event" at bounding box center [617, 204] width 231 height 24
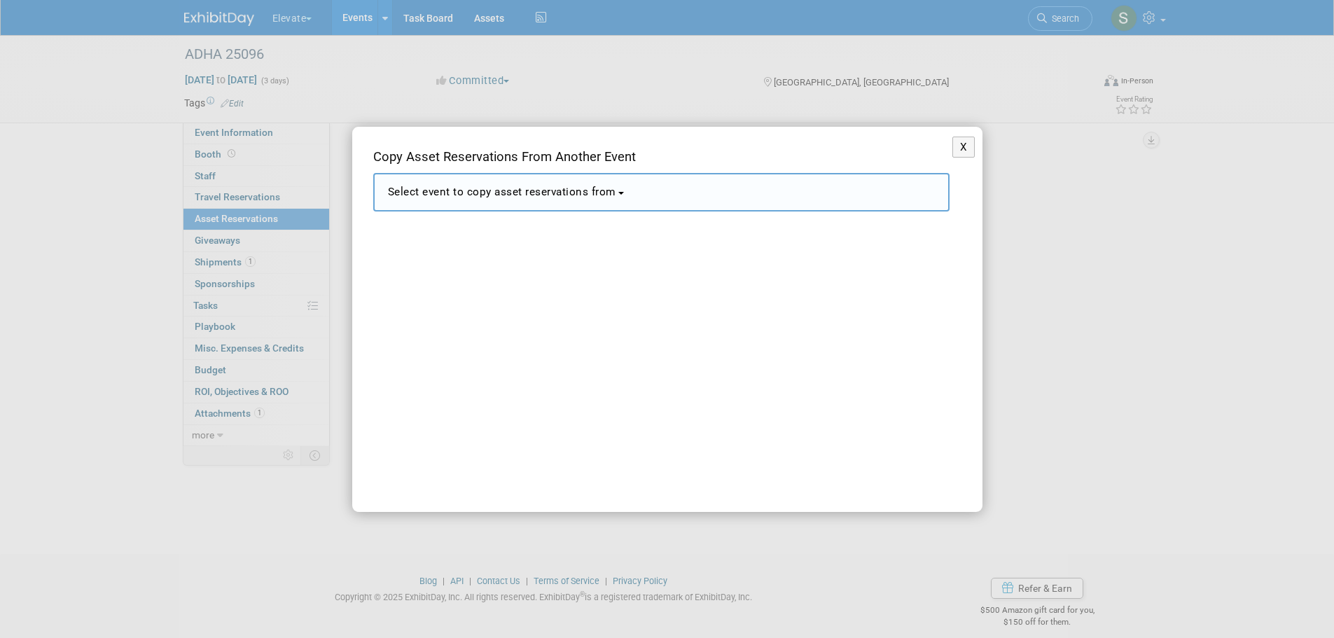
click at [565, 192] on span "Select event to copy asset reservations from" at bounding box center [502, 192] width 228 height 13
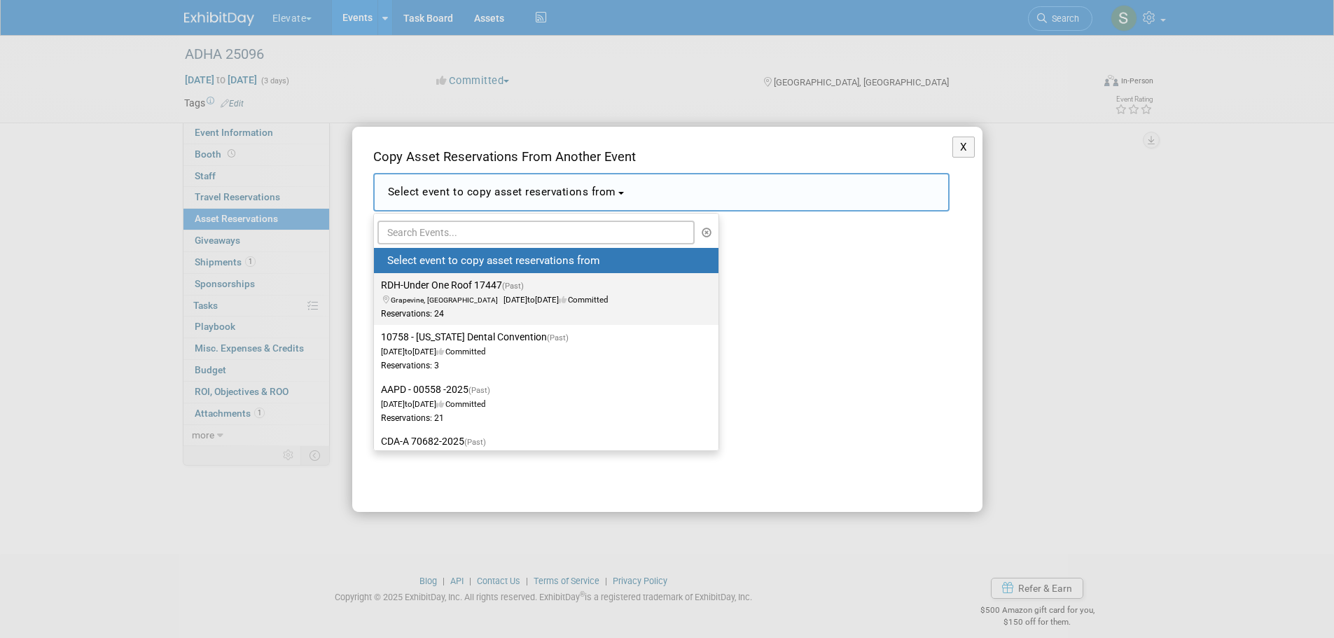
click at [476, 289] on label "RDH-Under One Roof 17447 (Past) Grapevine, TX Jul 18, 2025 to Jul 20, 2025 Comm…" at bounding box center [543, 299] width 324 height 46
click at [376, 289] on input "RDH-Under One Roof 17447 (Past) Grapevine, TX Jul 18, 2025 to Jul 20, 2025 Comm…" at bounding box center [371, 285] width 9 height 9
select select "11144183"
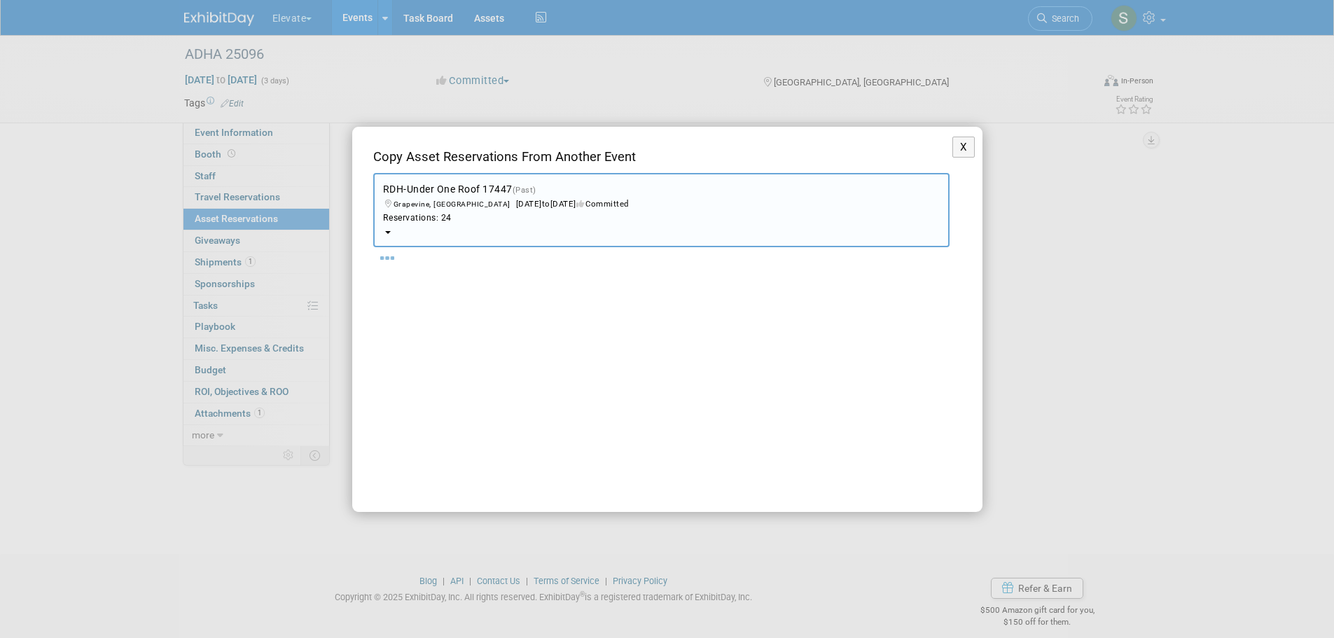
select select "9"
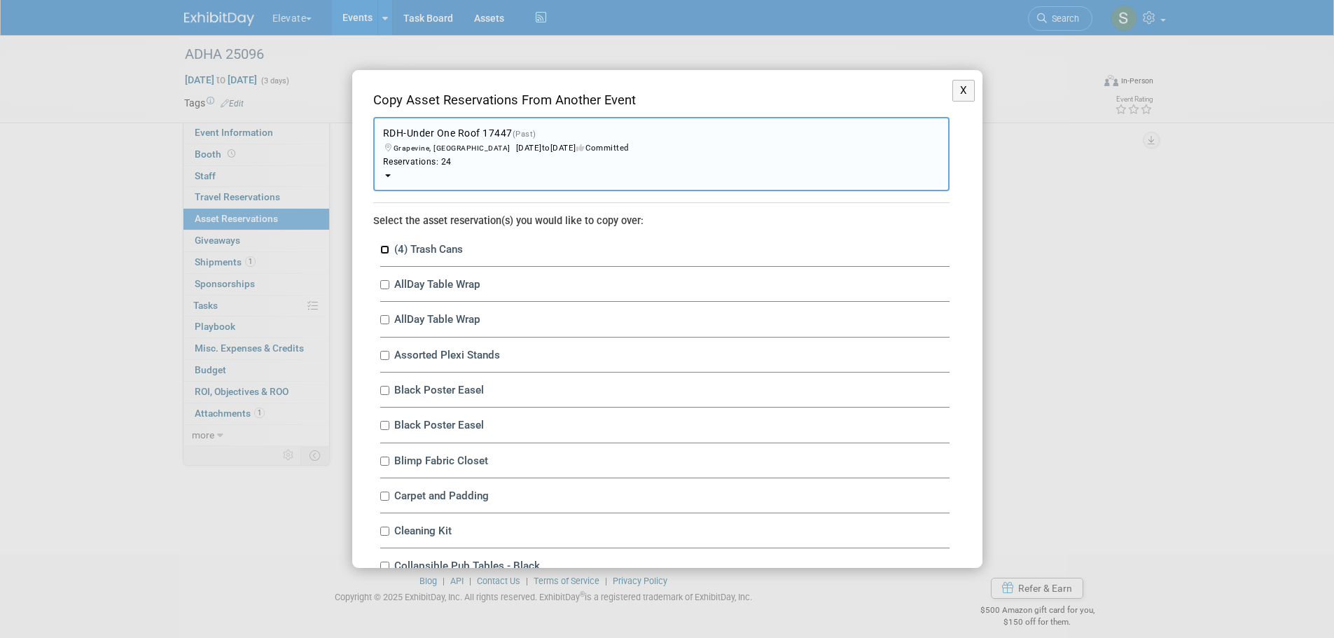
click at [386, 247] on input "(4) Trash Cans" at bounding box center [384, 249] width 9 height 9
checkbox input "true"
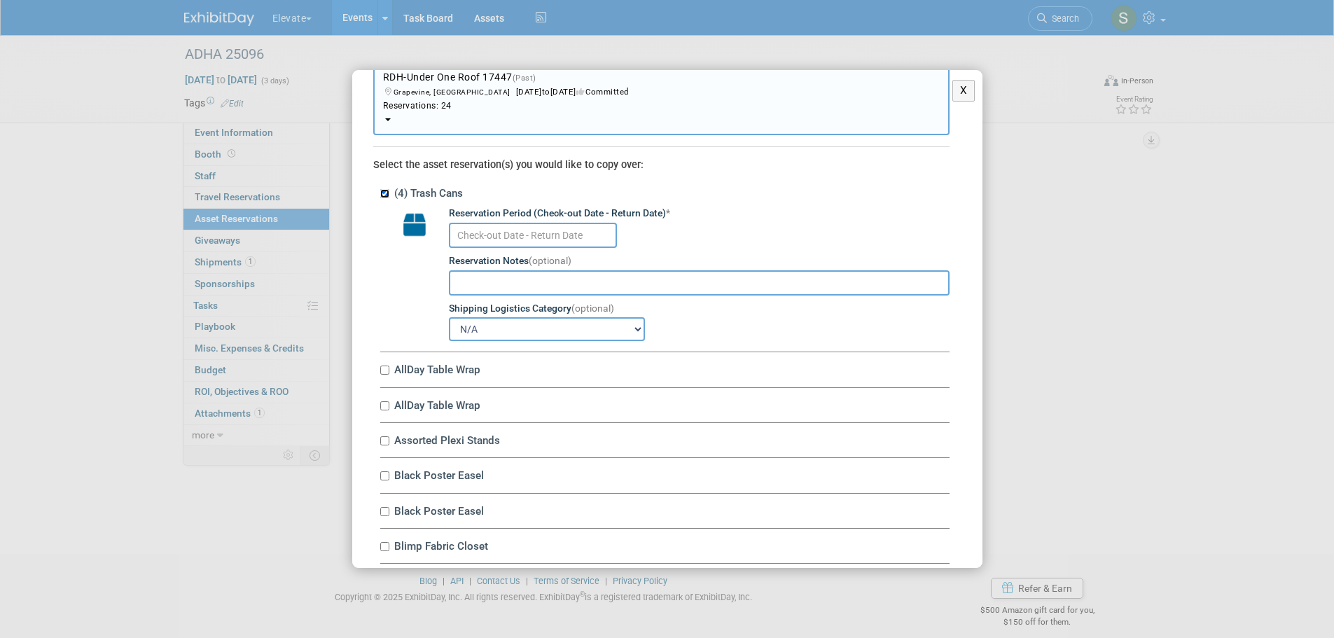
scroll to position [187, 0]
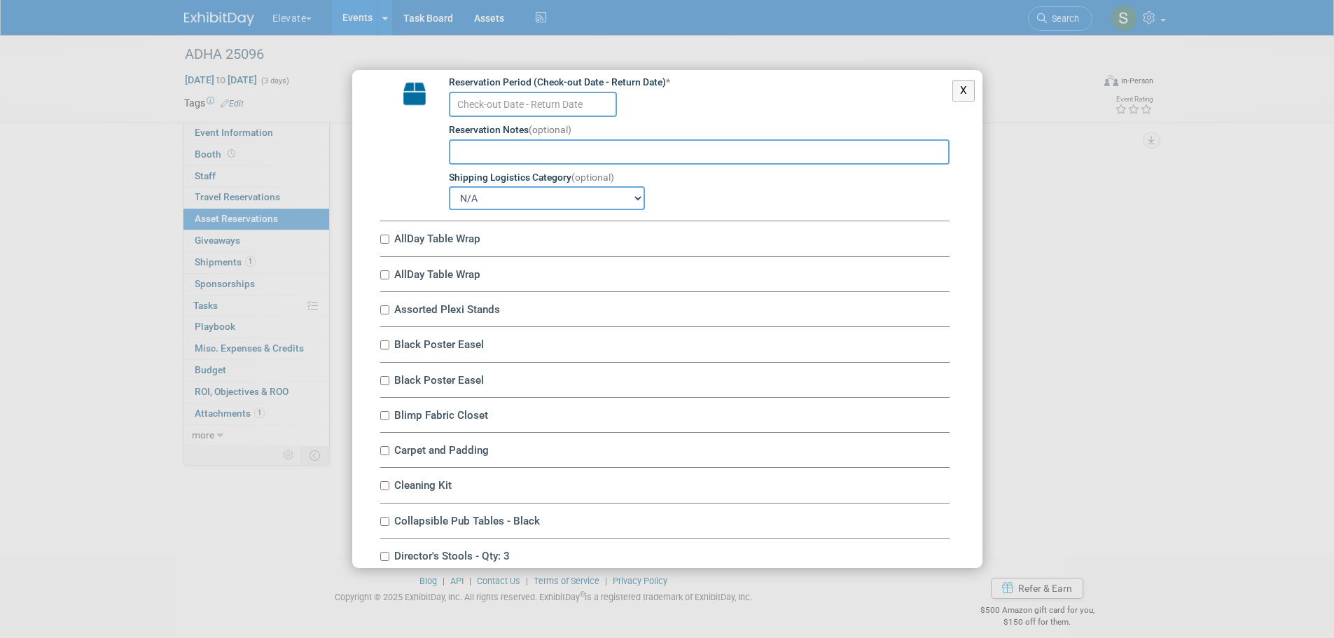
click at [532, 114] on input "text" at bounding box center [533, 104] width 168 height 25
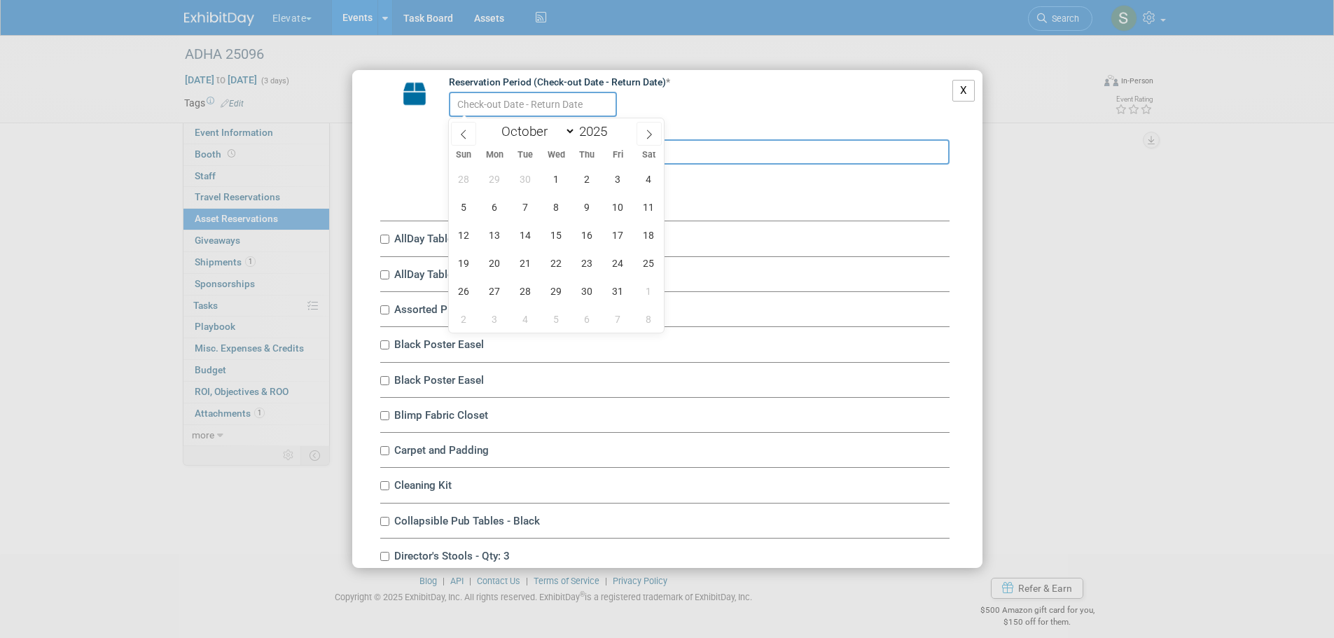
click at [955, 95] on button "X" at bounding box center [963, 91] width 23 height 22
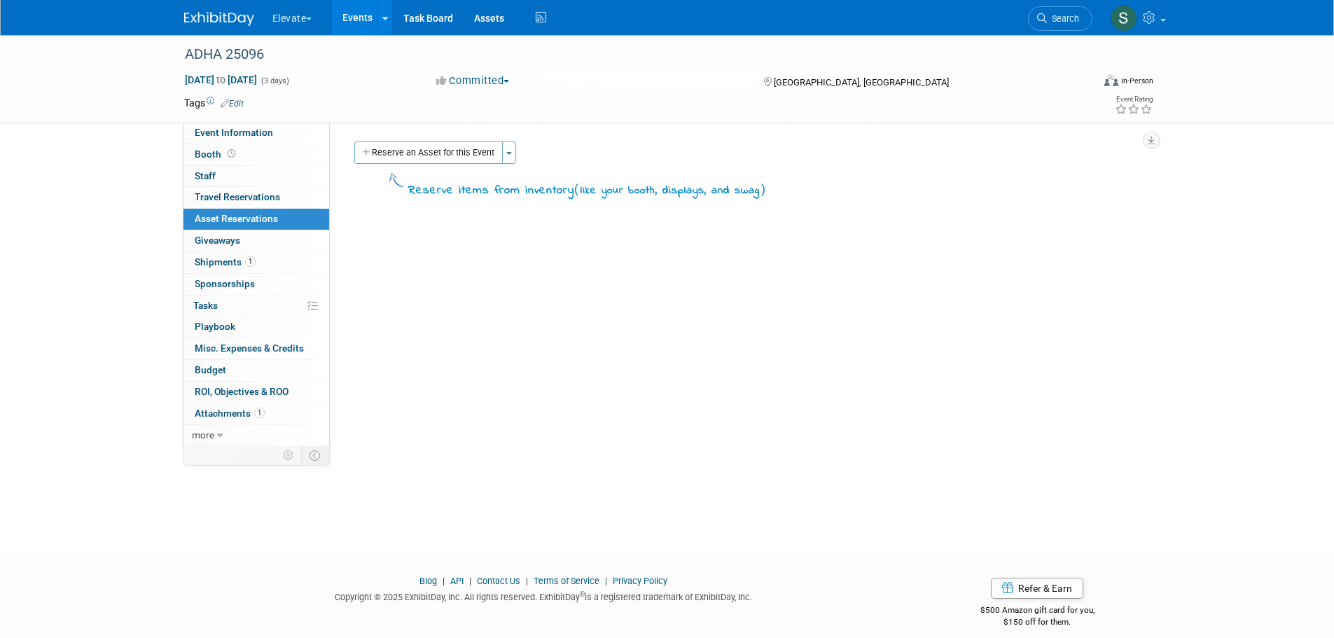
click at [254, 130] on span "Event Information" at bounding box center [234, 132] width 78 height 11
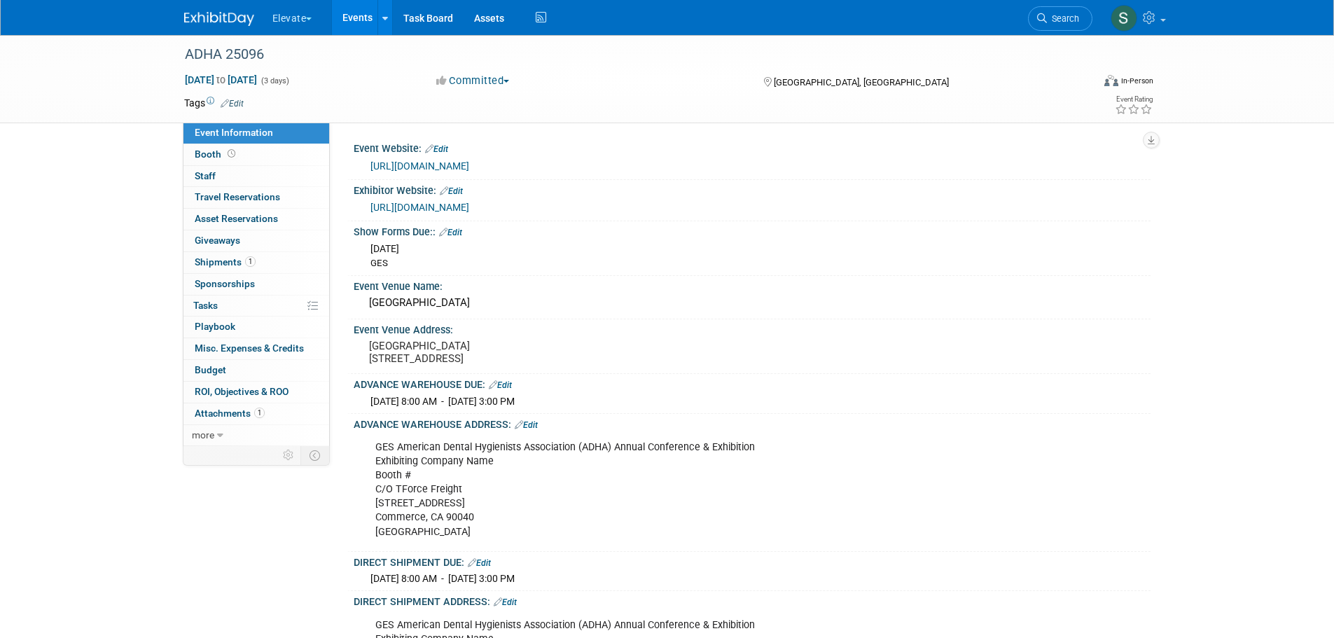
drag, startPoint x: 300, startPoint y: 16, endPoint x: 303, endPoint y: 25, distance: 8.7
click at [300, 16] on button "Elevate" at bounding box center [300, 15] width 59 height 31
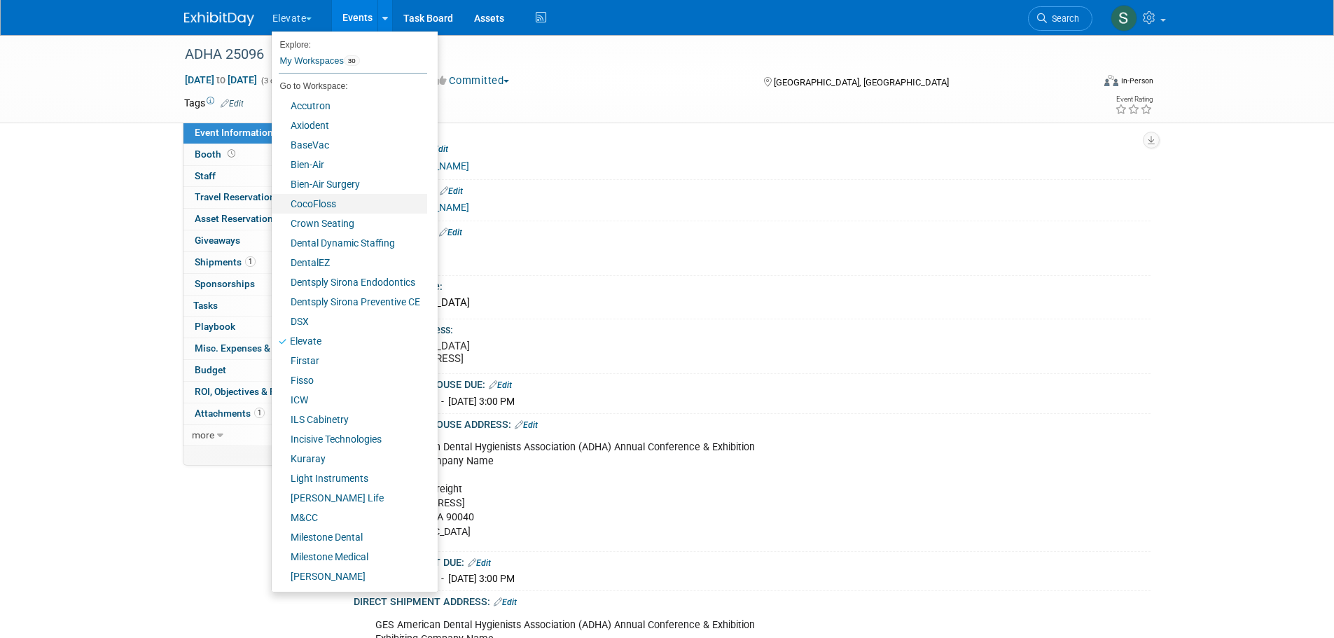
drag, startPoint x: 326, startPoint y: 200, endPoint x: 332, endPoint y: 190, distance: 11.3
click at [326, 200] on link "CocoFloss" at bounding box center [349, 204] width 155 height 20
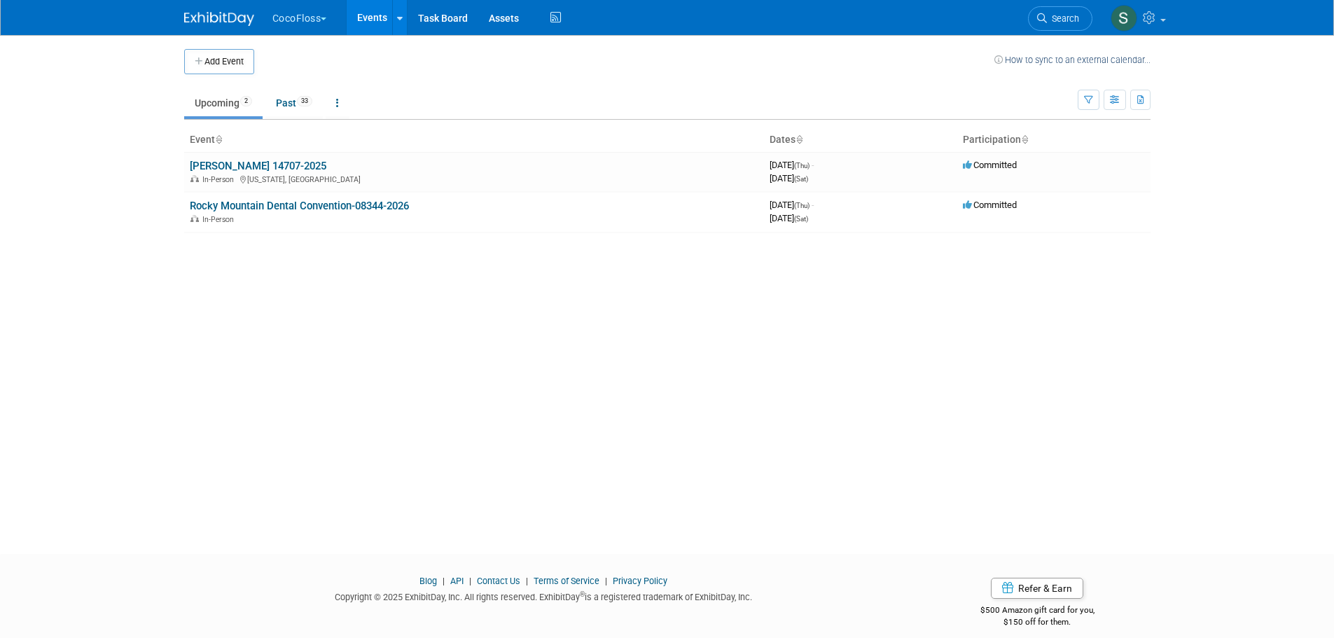
click at [365, 16] on link "Events" at bounding box center [372, 17] width 51 height 35
click at [291, 205] on link "Rocky Mountain Dental Convention-08344-2026" at bounding box center [299, 206] width 219 height 13
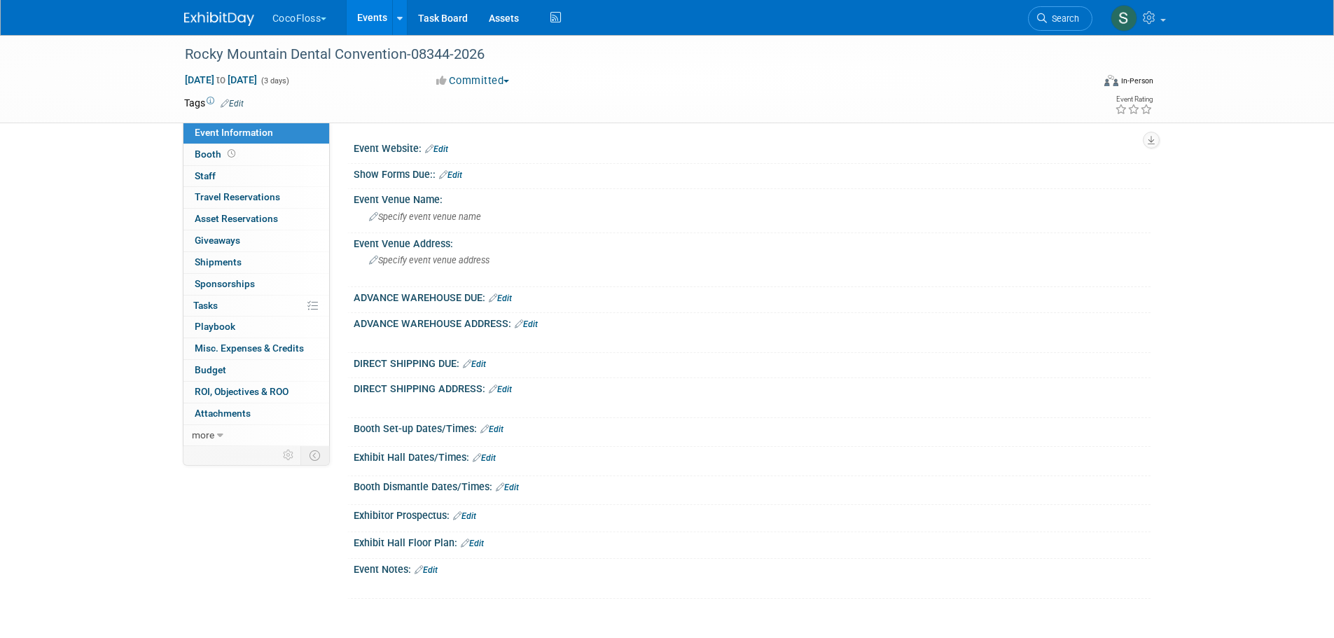
click at [331, 52] on div "Rocky Mountain Dental Convention-08344-2026" at bounding box center [626, 54] width 892 height 25
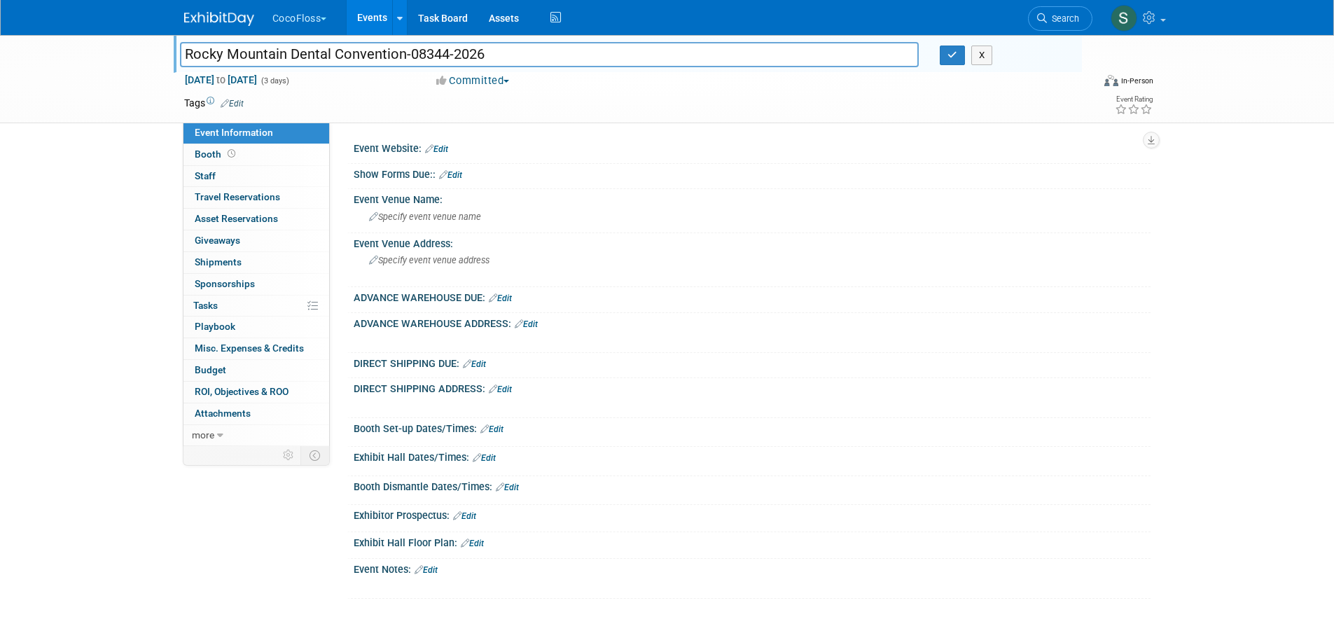
drag, startPoint x: 501, startPoint y: 57, endPoint x: 155, endPoint y: 70, distance: 345.5
click at [155, 69] on div "Rocky Mountain Dental Convention-08344-2026 Rocky Mountain Dental Convention-08…" at bounding box center [667, 79] width 1334 height 88
click at [950, 60] on button "button" at bounding box center [952, 56] width 25 height 20
